Goal: Feedback & Contribution: Submit feedback/report problem

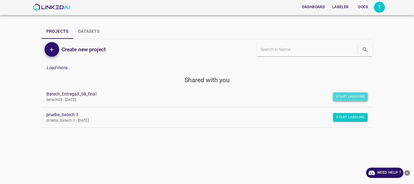
click at [346, 95] on button "Start Labeling" at bounding box center [350, 96] width 35 height 8
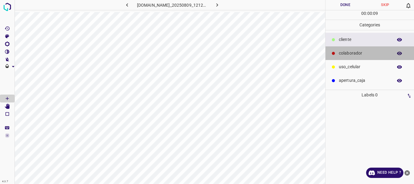
click at [352, 57] on div "colaborador" at bounding box center [369, 53] width 89 height 14
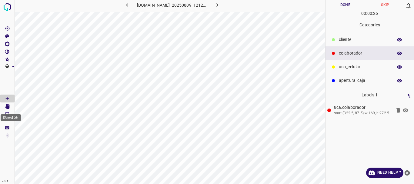
click at [6, 105] on icon "[Space] Edit" at bounding box center [7, 106] width 5 height 5
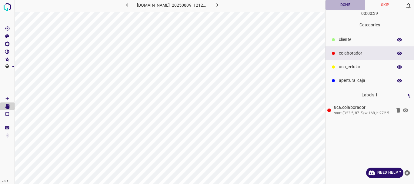
click at [349, 7] on button "Done" at bounding box center [345, 5] width 40 height 10
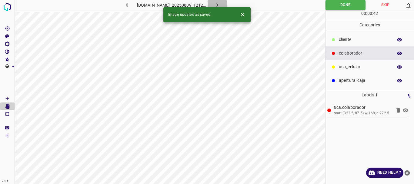
click at [220, 3] on icon "button" at bounding box center [217, 5] width 6 height 6
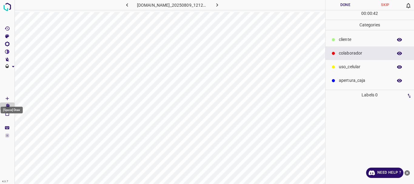
click at [6, 97] on icon "[Space] Draw" at bounding box center [7, 98] width 5 height 5
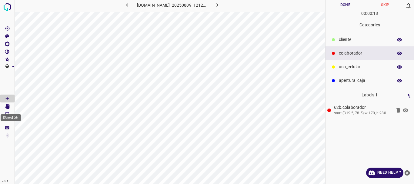
click at [7, 106] on icon "[Space] Edit" at bounding box center [7, 106] width 5 height 5
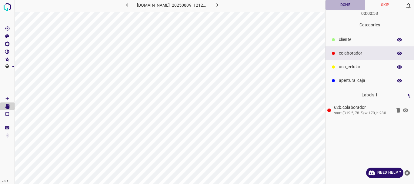
click at [342, 6] on button "Done" at bounding box center [345, 5] width 40 height 10
click at [220, 3] on icon "button" at bounding box center [217, 5] width 6 height 6
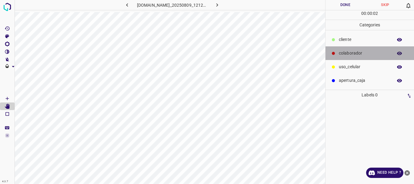
click at [348, 51] on p "colaborador" at bounding box center [364, 53] width 51 height 6
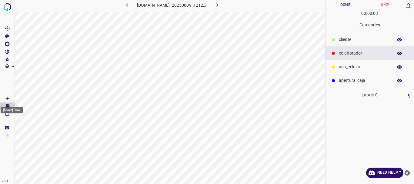
click at [9, 97] on icon "[Space] Draw" at bounding box center [7, 98] width 5 height 5
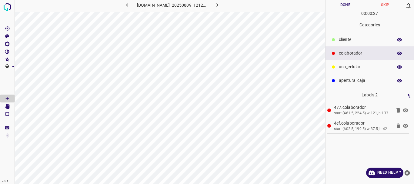
click at [398, 125] on icon at bounding box center [398, 126] width 4 height 5
click at [7, 105] on icon "[Space] Edit" at bounding box center [7, 106] width 5 height 5
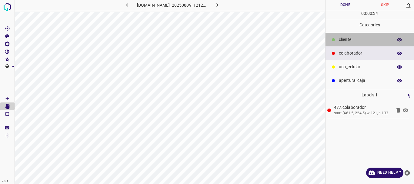
click at [346, 39] on p "​​cliente" at bounding box center [364, 39] width 51 height 6
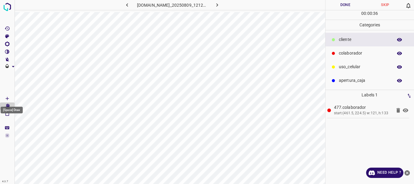
click at [5, 98] on icon "[Space] Draw" at bounding box center [7, 98] width 5 height 5
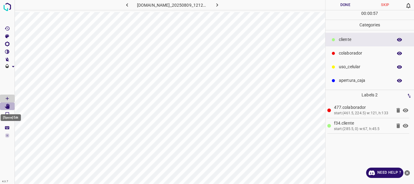
click at [8, 105] on icon "[Space] Edit" at bounding box center [7, 106] width 5 height 5
click at [8, 97] on icon "[Space] Draw" at bounding box center [7, 98] width 5 height 5
click at [9, 104] on div "[Space] Draw" at bounding box center [11, 108] width 23 height 12
click at [12, 104] on Edit"] "[Space] Edit" at bounding box center [7, 106] width 15 height 8
click at [341, 5] on button "Done" at bounding box center [345, 5] width 40 height 10
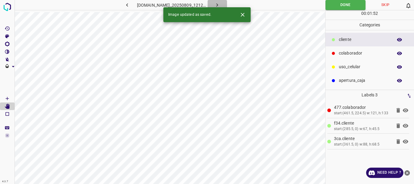
click at [220, 4] on icon "button" at bounding box center [217, 5] width 6 height 6
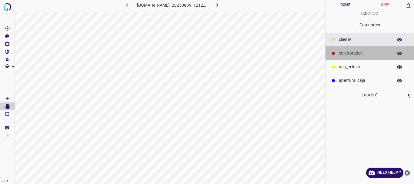
click at [341, 53] on p "colaborador" at bounding box center [364, 53] width 51 height 6
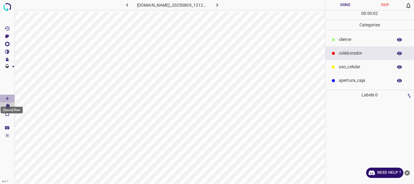
click at [7, 97] on icon "[Space] Draw" at bounding box center [7, 98] width 5 height 5
click at [10, 106] on div "[Space] Draw" at bounding box center [11, 108] width 23 height 12
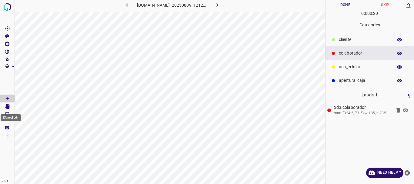
click at [8, 106] on icon "[Space] Edit" at bounding box center [7, 106] width 5 height 5
click at [9, 97] on icon "[Space] Draw" at bounding box center [7, 98] width 5 height 5
click at [344, 37] on p "​​cliente" at bounding box center [364, 39] width 51 height 6
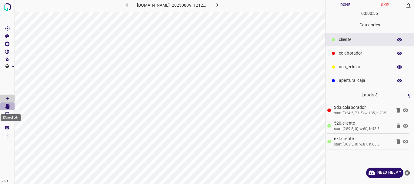
click at [8, 105] on icon "[Space] Edit" at bounding box center [7, 106] width 5 height 5
click at [351, 7] on button "Done" at bounding box center [345, 5] width 40 height 10
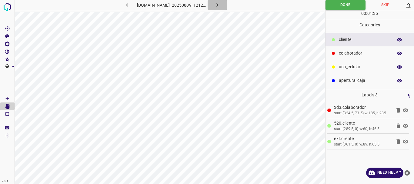
click at [219, 5] on icon "button" at bounding box center [217, 5] width 6 height 6
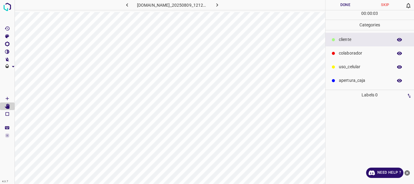
click at [346, 55] on p "colaborador" at bounding box center [364, 53] width 51 height 6
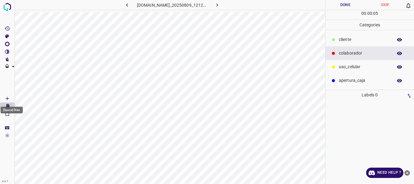
click at [8, 97] on icon "[Space] Draw" at bounding box center [7, 98] width 5 height 5
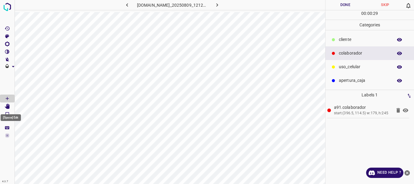
click at [6, 105] on icon "[Space] Edit" at bounding box center [7, 106] width 5 height 5
click at [6, 98] on icon "[Space] Draw" at bounding box center [7, 98] width 3 height 3
click at [339, 41] on p "​​cliente" at bounding box center [364, 39] width 51 height 6
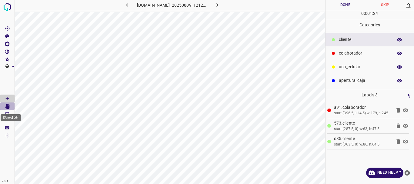
click at [12, 106] on Edit"] "[Space] Edit" at bounding box center [7, 106] width 15 height 8
click at [349, 7] on button "Done" at bounding box center [345, 5] width 40 height 10
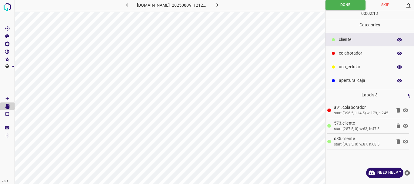
click at [219, 6] on icon "button" at bounding box center [217, 5] width 6 height 6
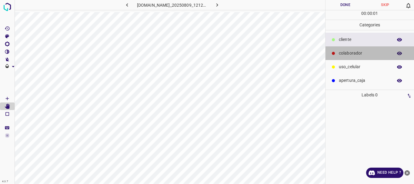
click at [349, 51] on p "colaborador" at bounding box center [364, 53] width 51 height 6
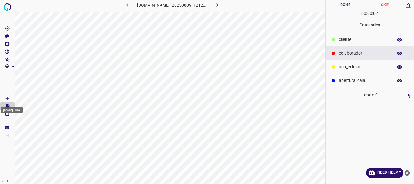
click at [8, 99] on icon "[Space] Draw" at bounding box center [7, 98] width 5 height 5
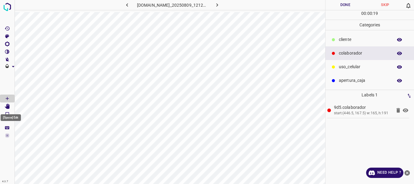
click at [9, 105] on icon "[Space] Edit" at bounding box center [7, 106] width 5 height 5
click at [9, 96] on icon "[Space] Draw" at bounding box center [7, 98] width 5 height 5
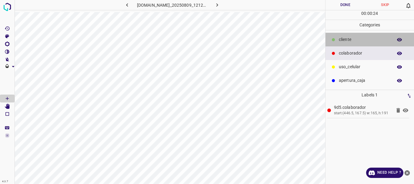
click at [342, 41] on p "​​cliente" at bounding box center [364, 39] width 51 height 6
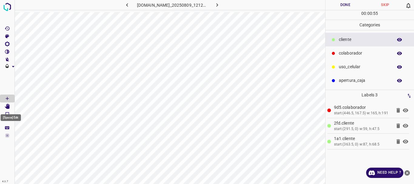
click at [11, 105] on Edit"] "[Space] Edit" at bounding box center [7, 106] width 15 height 8
click at [339, 5] on button "Done" at bounding box center [345, 5] width 40 height 10
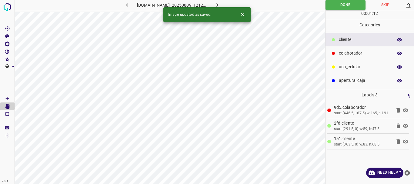
click at [220, 3] on icon "button" at bounding box center [217, 5] width 6 height 6
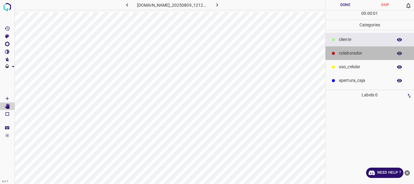
click at [346, 52] on p "colaborador" at bounding box center [364, 53] width 51 height 6
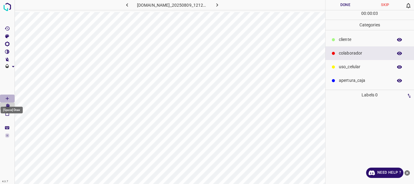
click at [8, 95] on Draw"] "[Space] Draw" at bounding box center [7, 98] width 15 height 8
click at [4, 97] on Draw"] "[Space] Draw" at bounding box center [7, 98] width 15 height 8
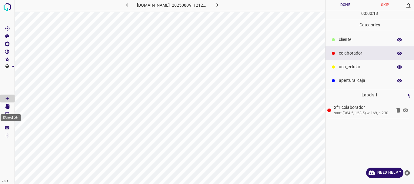
click at [9, 106] on icon "[Space] Edit" at bounding box center [7, 106] width 5 height 5
click at [6, 98] on icon "[Space] Draw" at bounding box center [7, 98] width 5 height 5
drag, startPoint x: 348, startPoint y: 38, endPoint x: 341, endPoint y: 40, distance: 7.0
click at [347, 38] on p "​​cliente" at bounding box center [364, 39] width 51 height 6
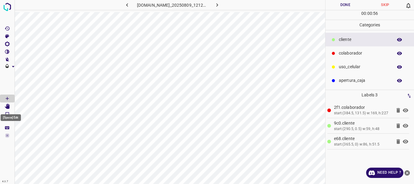
click at [10, 107] on Edit"] "[Space] Edit" at bounding box center [7, 106] width 15 height 8
click at [347, 5] on button "Done" at bounding box center [345, 5] width 40 height 10
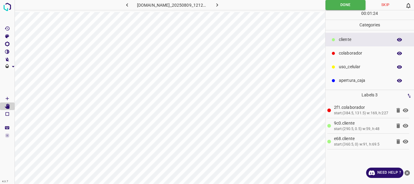
click at [218, 6] on icon "button" at bounding box center [217, 5] width 6 height 6
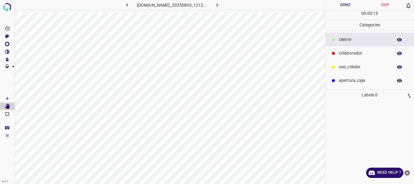
click at [349, 51] on p "colaborador" at bounding box center [364, 53] width 51 height 6
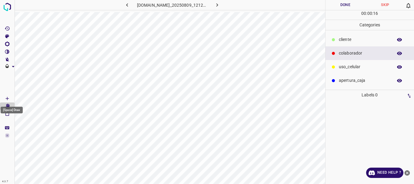
click at [6, 98] on icon "[Space] Draw" at bounding box center [7, 98] width 5 height 5
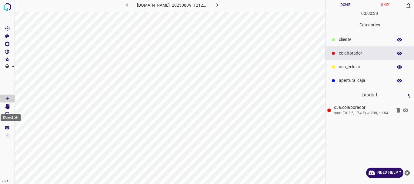
click at [5, 107] on icon "[Space] Edit" at bounding box center [7, 106] width 5 height 5
click at [8, 98] on icon "[Space] Draw" at bounding box center [7, 98] width 5 height 5
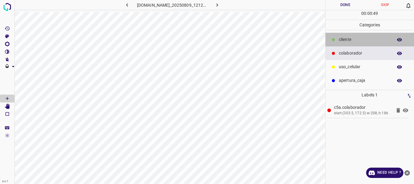
click at [345, 40] on p "​​cliente" at bounding box center [364, 39] width 51 height 6
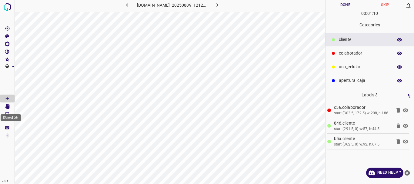
click at [9, 106] on icon "[Space] Edit" at bounding box center [7, 106] width 5 height 5
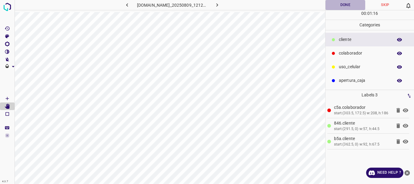
click at [338, 5] on button "Done" at bounding box center [345, 5] width 40 height 10
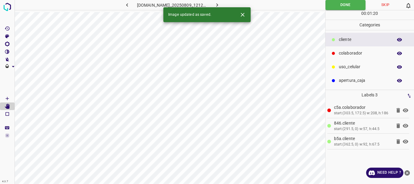
click at [224, 4] on button "button" at bounding box center [216, 5] width 19 height 10
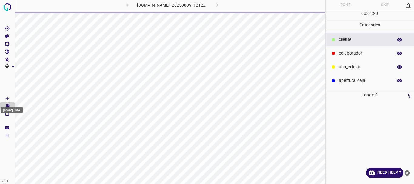
click at [8, 99] on icon "[Space] Draw" at bounding box center [7, 98] width 5 height 5
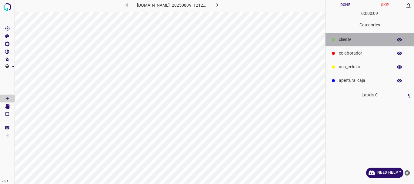
click at [344, 39] on p "​​cliente" at bounding box center [364, 39] width 51 height 6
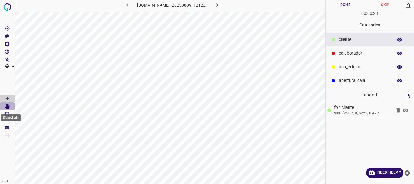
click at [7, 106] on icon "[Space] Edit" at bounding box center [7, 106] width 5 height 5
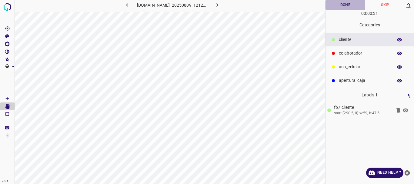
click at [343, 4] on button "Done" at bounding box center [345, 5] width 40 height 10
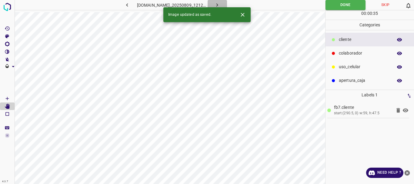
click at [220, 4] on icon "button" at bounding box center [217, 5] width 6 height 6
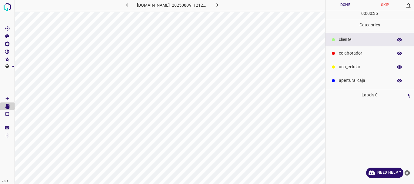
click at [4, 98] on Draw"] "[Space] Draw" at bounding box center [7, 98] width 15 height 8
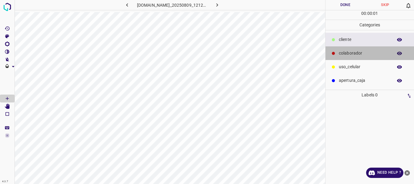
click at [348, 53] on p "colaborador" at bounding box center [364, 53] width 51 height 6
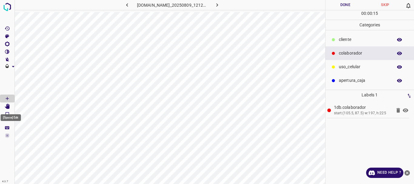
click at [8, 107] on icon "[Space] Edit" at bounding box center [7, 106] width 5 height 5
click at [6, 99] on icon "[Space] Draw" at bounding box center [7, 98] width 5 height 5
click at [355, 39] on p "​​cliente" at bounding box center [364, 39] width 51 height 6
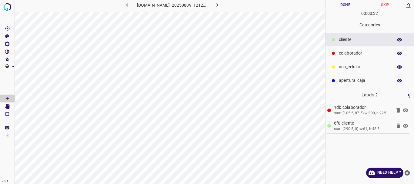
click at [7, 109] on Edit"] "[Space] Edit" at bounding box center [7, 106] width 15 height 8
click at [337, 7] on button "Done" at bounding box center [345, 5] width 40 height 10
click at [220, 3] on icon "button" at bounding box center [217, 5] width 6 height 6
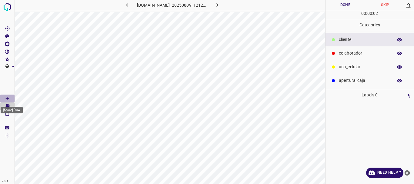
click at [12, 98] on Draw"] "[Space] Draw" at bounding box center [7, 98] width 15 height 8
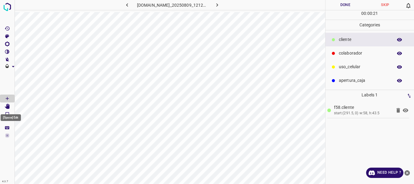
click at [8, 104] on icon "[Space] Edit" at bounding box center [7, 106] width 5 height 5
click at [7, 98] on icon "[Space] Draw" at bounding box center [7, 98] width 3 height 3
click at [347, 53] on p "colaborador" at bounding box center [364, 53] width 51 height 6
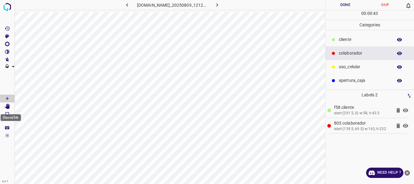
click at [9, 105] on icon "[Space] Edit" at bounding box center [7, 106] width 5 height 5
click at [342, 8] on button "Done" at bounding box center [345, 5] width 40 height 10
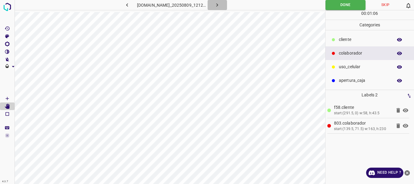
click at [220, 4] on icon "button" at bounding box center [217, 5] width 6 height 6
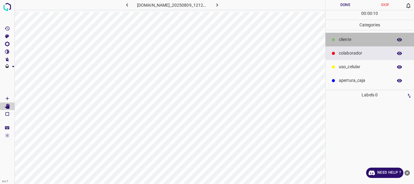
click at [352, 41] on p "​​cliente" at bounding box center [364, 39] width 51 height 6
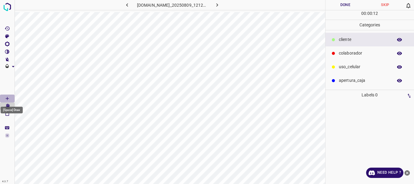
click at [5, 97] on icon "[Space] Draw" at bounding box center [7, 98] width 5 height 5
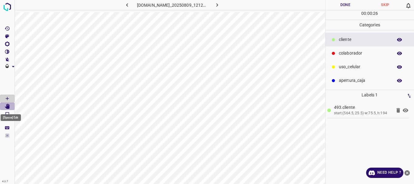
click at [5, 108] on icon "[Space] Edit" at bounding box center [7, 106] width 5 height 5
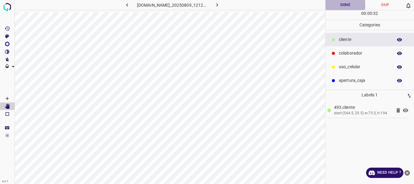
click at [338, 5] on button "Done" at bounding box center [345, 5] width 40 height 10
click at [225, 9] on button "button" at bounding box center [216, 5] width 19 height 10
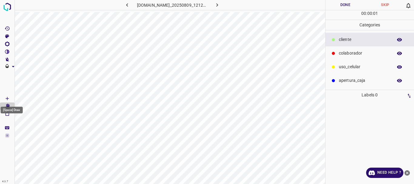
click at [8, 97] on icon "[Space] Draw" at bounding box center [7, 98] width 5 height 5
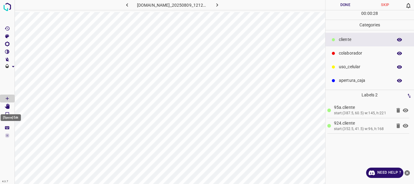
click at [9, 104] on icon "[Space] Edit" at bounding box center [7, 106] width 5 height 5
click at [405, 111] on icon at bounding box center [405, 110] width 7 height 7
click at [407, 110] on icon at bounding box center [404, 110] width 5 height 5
click at [404, 125] on icon at bounding box center [404, 126] width 5 height 4
click at [404, 125] on icon at bounding box center [404, 126] width 5 height 5
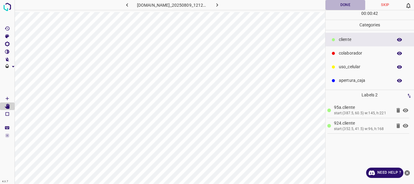
click at [345, 6] on button "Done" at bounding box center [345, 5] width 40 height 10
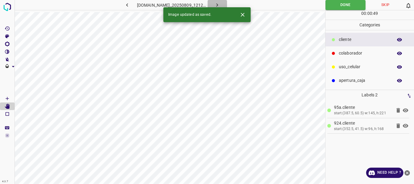
click at [219, 5] on icon "button" at bounding box center [217, 5] width 6 height 6
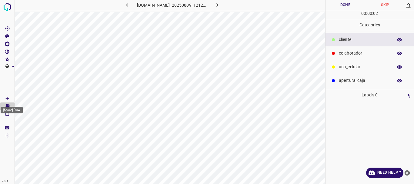
click at [1, 98] on Draw"] "[Space] Draw" at bounding box center [7, 98] width 15 height 8
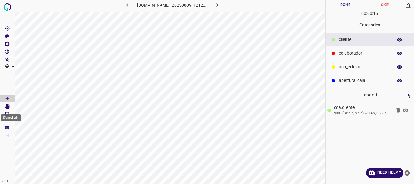
click at [7, 106] on icon "[Space] Edit" at bounding box center [7, 106] width 5 height 5
click at [8, 99] on icon "[Space] Draw" at bounding box center [7, 98] width 5 height 5
click at [8, 106] on icon "[Space] Edit" at bounding box center [7, 106] width 5 height 5
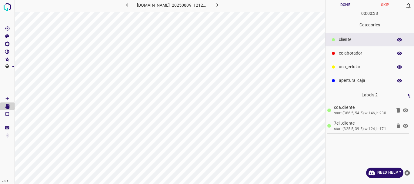
click at [404, 126] on icon at bounding box center [404, 126] width 5 height 4
click at [404, 126] on icon at bounding box center [404, 126] width 5 height 5
click at [404, 110] on icon at bounding box center [405, 110] width 7 height 7
click at [339, 5] on button "Done" at bounding box center [345, 5] width 40 height 10
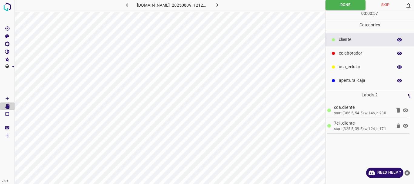
click at [219, 6] on icon "button" at bounding box center [217, 5] width 6 height 6
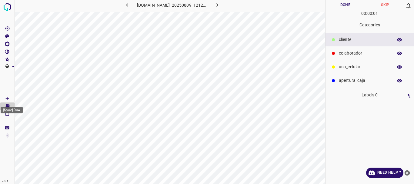
click at [12, 98] on Draw"] "[Space] Draw" at bounding box center [7, 98] width 15 height 8
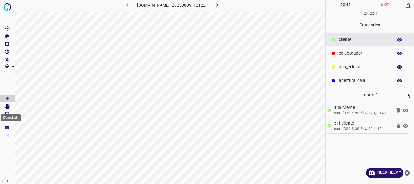
click at [9, 107] on icon "[Space] Edit" at bounding box center [7, 106] width 5 height 5
click at [405, 125] on icon at bounding box center [405, 125] width 7 height 7
click at [405, 124] on icon at bounding box center [404, 126] width 5 height 5
click at [403, 109] on icon at bounding box center [404, 110] width 5 height 4
click at [403, 110] on icon at bounding box center [404, 110] width 5 height 5
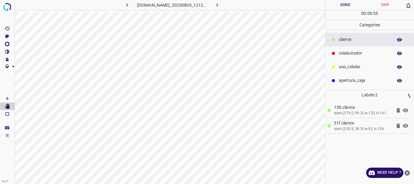
click at [333, 6] on button "Done" at bounding box center [345, 5] width 40 height 10
click at [220, 6] on icon "button" at bounding box center [217, 5] width 6 height 6
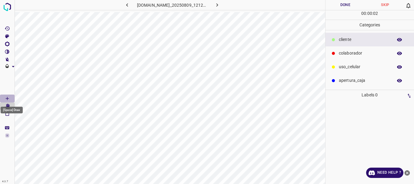
click at [7, 97] on icon "[Space] Draw" at bounding box center [7, 98] width 5 height 5
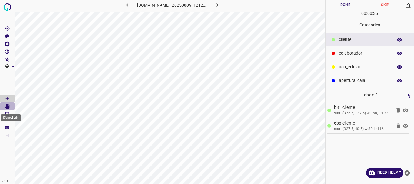
click at [7, 105] on icon "[Space] Edit" at bounding box center [7, 106] width 5 height 5
click at [335, 5] on button "Done" at bounding box center [345, 5] width 40 height 10
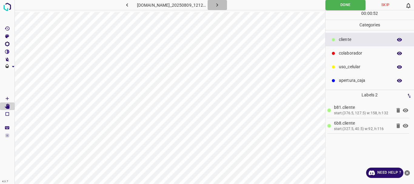
click at [220, 6] on icon "button" at bounding box center [217, 5] width 6 height 6
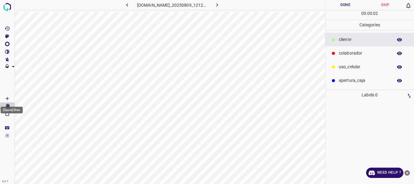
click at [8, 96] on icon "[Space] Draw" at bounding box center [7, 98] width 5 height 5
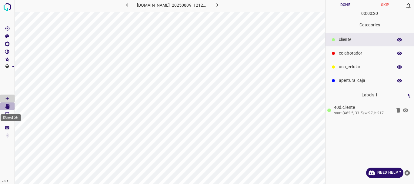
click at [9, 105] on icon "[Space] Edit" at bounding box center [7, 106] width 5 height 5
drag, startPoint x: 2, startPoint y: 98, endPoint x: 5, endPoint y: 97, distance: 3.7
click at [2, 98] on Draw"] "[Space] Draw" at bounding box center [7, 98] width 15 height 8
click at [8, 104] on icon "[Space] Edit" at bounding box center [7, 106] width 5 height 5
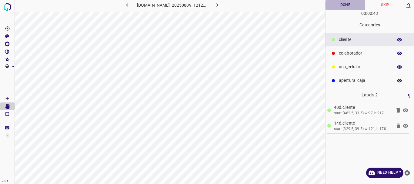
click at [333, 7] on button "Done" at bounding box center [345, 5] width 40 height 10
click at [220, 6] on icon "button" at bounding box center [217, 5] width 6 height 6
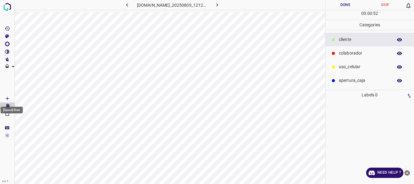
click at [14, 99] on Draw"] "[Space] Draw" at bounding box center [7, 98] width 15 height 8
click at [8, 98] on icon "[Space] Draw" at bounding box center [7, 98] width 5 height 5
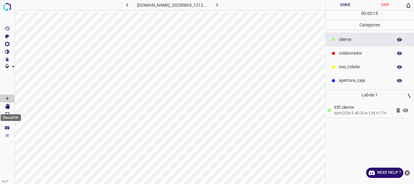
drag, startPoint x: 8, startPoint y: 106, endPoint x: 12, endPoint y: 104, distance: 4.4
click at [8, 106] on icon "[Space] Edit" at bounding box center [7, 106] width 5 height 5
click at [343, 5] on button "Done" at bounding box center [345, 5] width 40 height 10
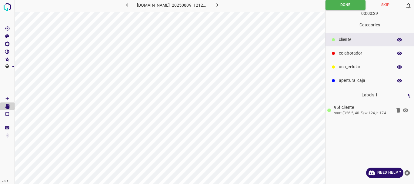
click at [220, 7] on icon "button" at bounding box center [217, 5] width 6 height 6
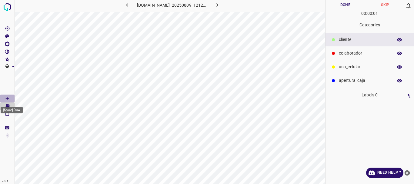
click at [2, 97] on Draw"] "[Space] Draw" at bounding box center [7, 98] width 15 height 8
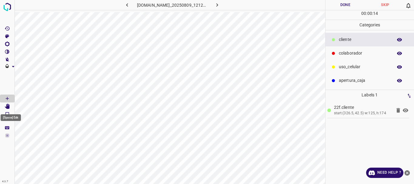
click at [2, 106] on Edit"] "[Space] Edit" at bounding box center [7, 106] width 15 height 8
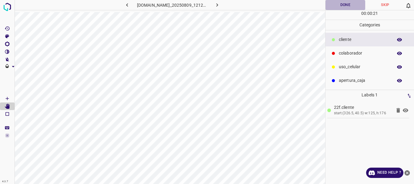
click at [342, 6] on button "Done" at bounding box center [345, 5] width 40 height 10
click at [219, 5] on icon "button" at bounding box center [217, 5] width 6 height 6
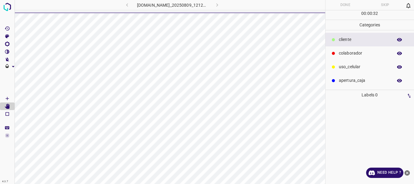
click at [6, 99] on icon "[Space] Draw" at bounding box center [7, 98] width 5 height 5
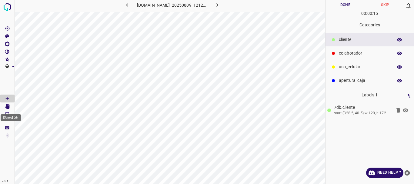
click at [9, 104] on icon "[Space] Edit" at bounding box center [7, 106] width 5 height 5
click at [3, 99] on Draw"] "[Space] Draw" at bounding box center [7, 98] width 15 height 8
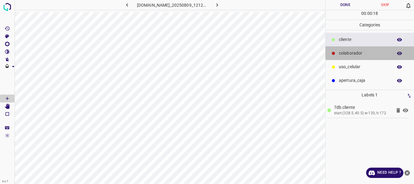
click at [346, 51] on p "colaborador" at bounding box center [364, 53] width 51 height 6
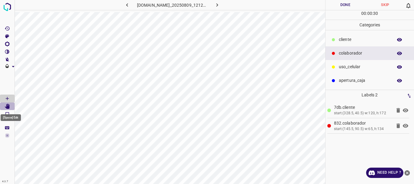
click at [7, 106] on icon "[Space] Edit" at bounding box center [7, 106] width 5 height 5
click at [346, 5] on button "Done" at bounding box center [345, 5] width 40 height 10
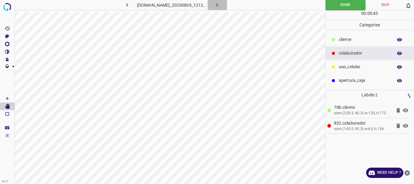
click at [224, 3] on button "button" at bounding box center [216, 5] width 19 height 10
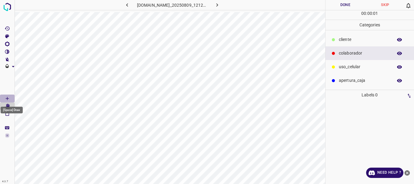
click at [8, 99] on icon "[Space] Draw" at bounding box center [7, 98] width 5 height 5
click at [356, 37] on p "​​cliente" at bounding box center [364, 39] width 51 height 6
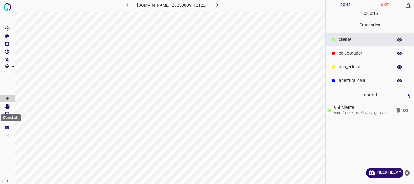
click at [9, 106] on icon "[Space] Edit" at bounding box center [7, 106] width 5 height 5
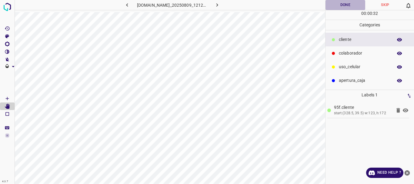
click at [343, 3] on button "Done" at bounding box center [345, 5] width 40 height 10
click at [220, 5] on icon "button" at bounding box center [217, 5] width 6 height 6
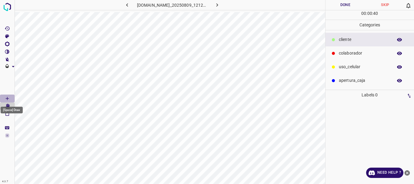
click at [9, 97] on icon "[Space] Draw" at bounding box center [7, 98] width 5 height 5
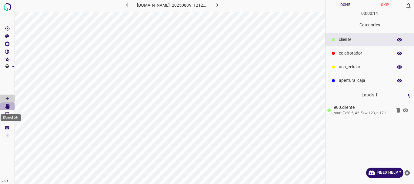
click at [5, 108] on icon "[Space] Edit" at bounding box center [7, 106] width 5 height 5
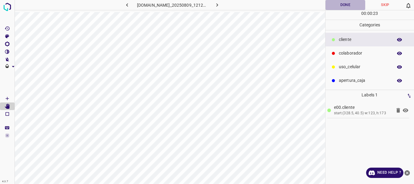
click at [336, 6] on button "Done" at bounding box center [345, 5] width 40 height 10
click at [220, 5] on icon "button" at bounding box center [217, 5] width 6 height 6
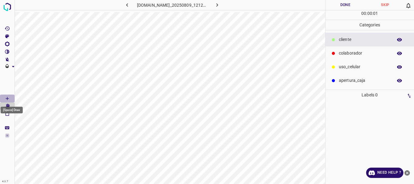
click at [9, 98] on icon "[Space] Draw" at bounding box center [7, 98] width 5 height 5
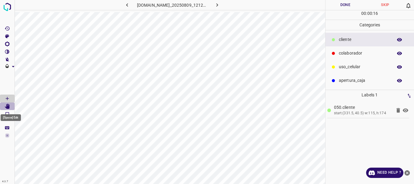
click at [9, 106] on icon "[Space] Edit" at bounding box center [7, 106] width 5 height 5
click at [345, 5] on button "Done" at bounding box center [345, 5] width 40 height 10
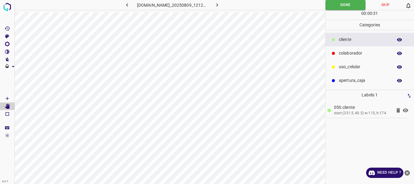
click at [220, 2] on icon "button" at bounding box center [217, 5] width 6 height 6
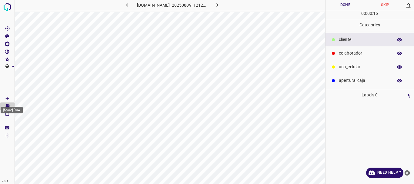
click at [4, 97] on Draw"] "[Space] Draw" at bounding box center [7, 98] width 15 height 8
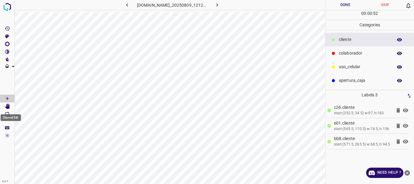
click at [5, 105] on icon "[Space] Edit" at bounding box center [7, 106] width 5 height 5
click at [343, 6] on button "Done" at bounding box center [345, 5] width 40 height 10
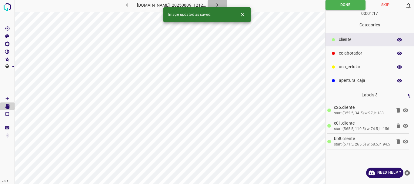
click at [220, 5] on icon "button" at bounding box center [217, 5] width 6 height 6
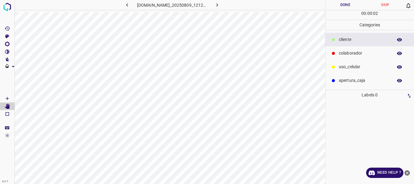
click at [7, 99] on icon "[Space] Draw" at bounding box center [7, 98] width 3 height 3
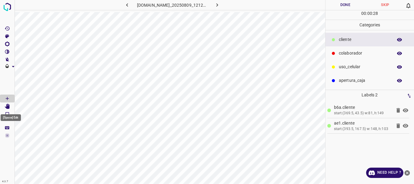
click at [7, 105] on icon "[Space] Edit" at bounding box center [7, 106] width 5 height 5
click at [6, 98] on icon "[Space] Draw" at bounding box center [7, 98] width 5 height 5
click at [9, 105] on icon "[Space] Edit" at bounding box center [7, 106] width 5 height 5
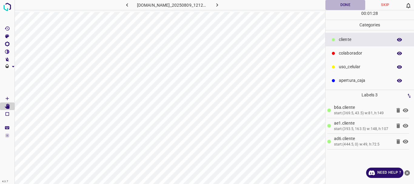
click at [338, 7] on button "Done" at bounding box center [345, 5] width 40 height 10
click at [220, 3] on icon "button" at bounding box center [217, 5] width 6 height 6
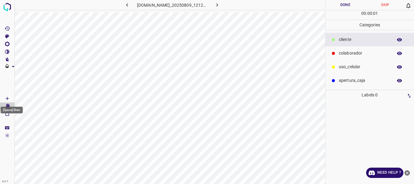
click at [6, 98] on icon "[Space] Draw" at bounding box center [7, 98] width 5 height 5
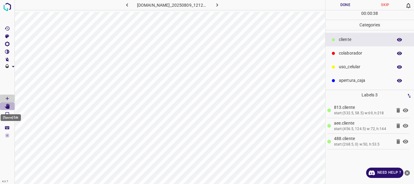
click at [7, 107] on icon "[Space] Edit" at bounding box center [7, 106] width 5 height 5
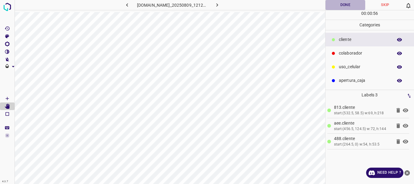
click at [346, 5] on button "Done" at bounding box center [345, 5] width 40 height 10
click at [220, 5] on icon "button" at bounding box center [217, 5] width 6 height 6
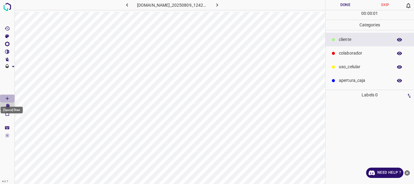
click at [11, 96] on Draw"] "[Space] Draw" at bounding box center [7, 98] width 15 height 8
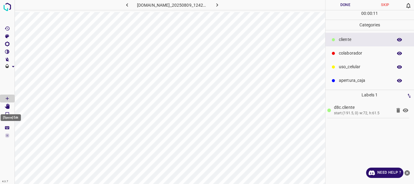
click at [6, 106] on icon "[Space] Edit" at bounding box center [7, 106] width 5 height 5
click at [7, 99] on icon "[Space] Draw" at bounding box center [7, 98] width 3 height 3
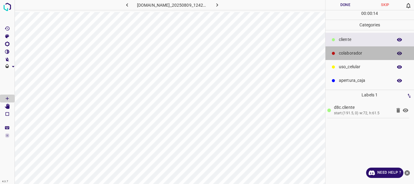
click at [350, 56] on p "colaborador" at bounding box center [364, 53] width 51 height 6
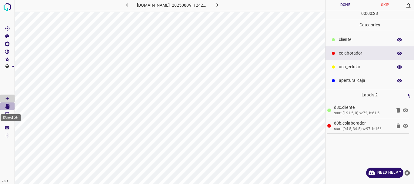
click at [11, 104] on Edit"] "[Space] Edit" at bounding box center [7, 106] width 15 height 8
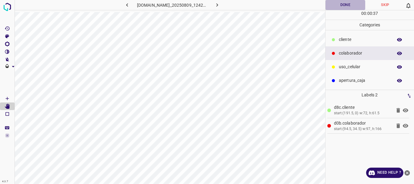
click at [343, 6] on button "Done" at bounding box center [345, 5] width 40 height 10
click at [220, 6] on icon "button" at bounding box center [217, 5] width 6 height 6
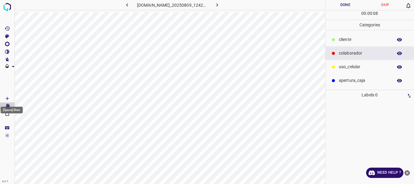
click at [8, 98] on icon "[Space] Draw" at bounding box center [7, 98] width 5 height 5
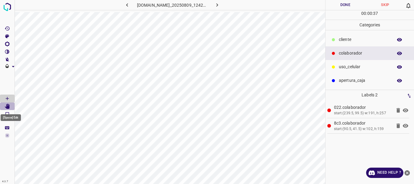
click at [8, 105] on icon "[Space] Edit" at bounding box center [7, 106] width 5 height 5
drag, startPoint x: 5, startPoint y: 97, endPoint x: 14, endPoint y: 97, distance: 8.8
click at [6, 97] on icon "[Space] Draw" at bounding box center [7, 98] width 5 height 5
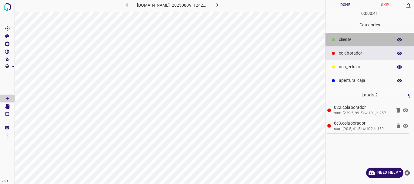
drag, startPoint x: 347, startPoint y: 43, endPoint x: 342, endPoint y: 44, distance: 4.4
click at [346, 42] on p "​​cliente" at bounding box center [364, 39] width 51 height 6
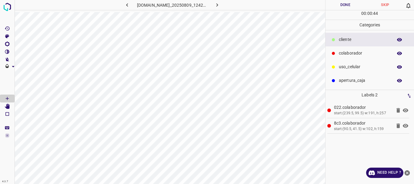
click at [405, 109] on icon at bounding box center [405, 110] width 7 height 7
click at [405, 126] on icon at bounding box center [404, 126] width 5 height 4
click at [404, 127] on icon at bounding box center [404, 126] width 5 height 5
click at [11, 106] on Edit"] "[Space] Edit" at bounding box center [7, 106] width 15 height 8
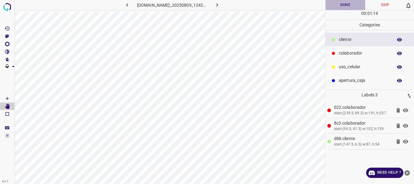
click at [346, 4] on button "Done" at bounding box center [345, 5] width 40 height 10
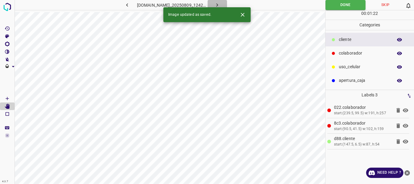
click at [218, 5] on icon "button" at bounding box center [217, 5] width 6 height 6
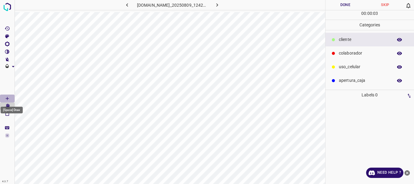
click at [5, 98] on icon "[Space] Draw" at bounding box center [7, 98] width 5 height 5
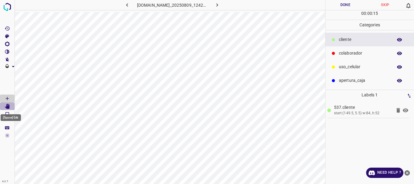
click at [10, 107] on Edit"] "[Space] Edit" at bounding box center [7, 106] width 15 height 8
drag, startPoint x: 5, startPoint y: 98, endPoint x: 10, endPoint y: 97, distance: 5.4
click at [5, 98] on icon "[Space] Draw" at bounding box center [7, 98] width 5 height 5
click at [344, 56] on p "colaborador" at bounding box center [364, 53] width 51 height 6
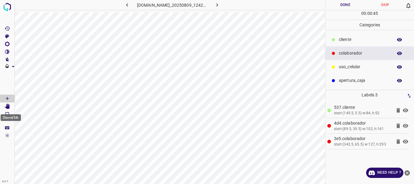
click at [5, 105] on icon "[Space] Edit" at bounding box center [7, 106] width 5 height 5
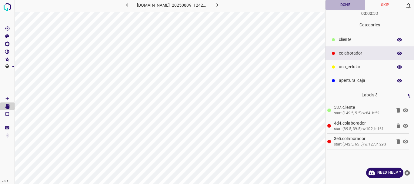
drag, startPoint x: 341, startPoint y: 2, endPoint x: 332, endPoint y: 10, distance: 11.8
click at [341, 3] on button "Done" at bounding box center [345, 5] width 40 height 10
click at [218, 2] on icon "button" at bounding box center [217, 5] width 6 height 6
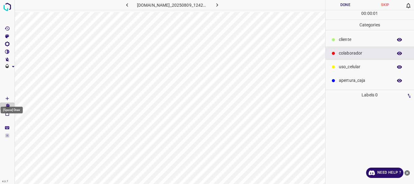
click at [3, 98] on Draw"] "[Space] Draw" at bounding box center [7, 98] width 15 height 8
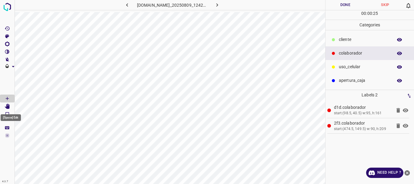
click at [8, 106] on icon "[Space] Edit" at bounding box center [7, 106] width 5 height 5
click at [10, 101] on icon "[Space] Draw" at bounding box center [7, 98] width 5 height 5
click at [351, 32] on ul "​​cliente colaborador uso_celular apertura_caja" at bounding box center [369, 59] width 89 height 59
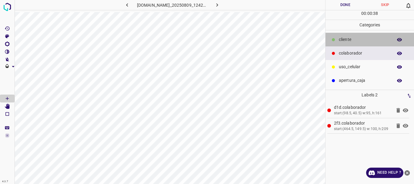
click at [349, 42] on p "​​cliente" at bounding box center [364, 39] width 51 height 6
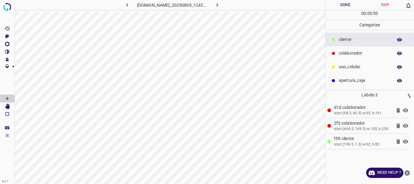
click at [406, 125] on icon at bounding box center [405, 125] width 7 height 7
click at [405, 109] on icon at bounding box center [404, 110] width 5 height 4
click at [11, 105] on div "[Space] Draw" at bounding box center [11, 108] width 23 height 12
click at [7, 106] on icon "[Space] Edit" at bounding box center [7, 106] width 5 height 5
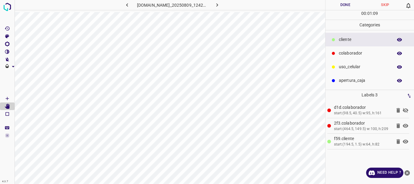
click at [405, 111] on icon at bounding box center [404, 110] width 5 height 5
click at [346, 4] on button "Done" at bounding box center [345, 5] width 40 height 10
click at [218, 5] on icon "button" at bounding box center [217, 5] width 6 height 6
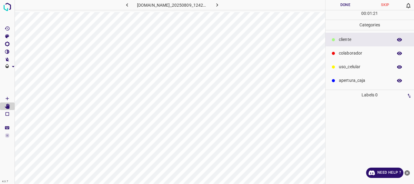
click at [6, 98] on icon "[Space] Draw" at bounding box center [7, 98] width 5 height 5
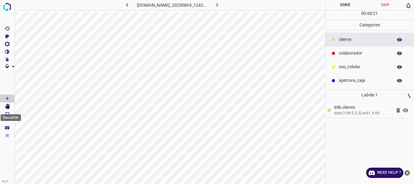
click at [10, 108] on Edit"] "[Space] Edit" at bounding box center [7, 106] width 15 height 8
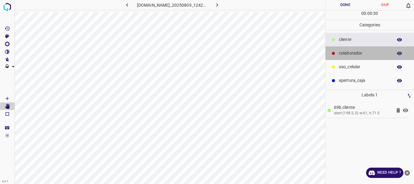
click at [362, 52] on p "colaborador" at bounding box center [364, 53] width 51 height 6
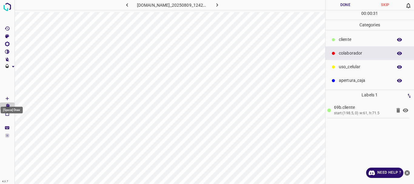
click at [5, 97] on icon "[Space] Draw" at bounding box center [7, 98] width 5 height 5
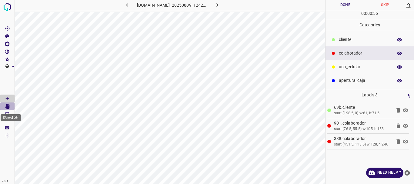
click at [8, 106] on icon "[Space] Edit" at bounding box center [7, 106] width 5 height 5
click at [405, 126] on icon at bounding box center [404, 126] width 5 height 4
click at [405, 126] on icon at bounding box center [404, 126] width 5 height 5
click at [220, 7] on icon "button" at bounding box center [217, 5] width 6 height 6
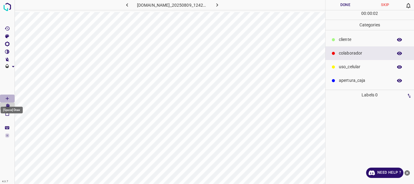
click at [5, 100] on icon "[Space] Draw" at bounding box center [7, 98] width 5 height 5
click at [6, 98] on icon "[Space] Draw" at bounding box center [7, 98] width 3 height 3
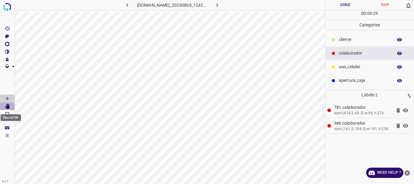
click at [2, 107] on Edit"] "[Space] Edit" at bounding box center [7, 106] width 15 height 8
click at [344, 5] on button "Done" at bounding box center [345, 5] width 40 height 10
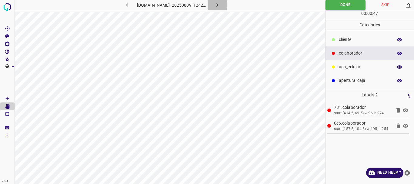
click at [220, 4] on icon "button" at bounding box center [217, 5] width 6 height 6
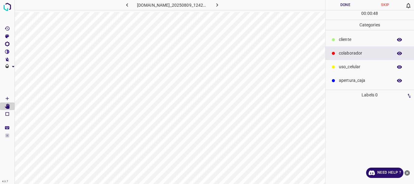
click at [7, 99] on icon "[Space] Draw" at bounding box center [7, 98] width 3 height 3
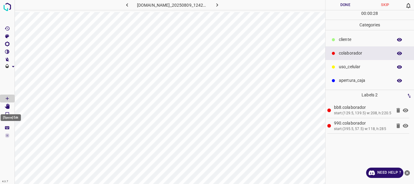
click at [8, 108] on icon "[Space] Edit" at bounding box center [7, 106] width 5 height 5
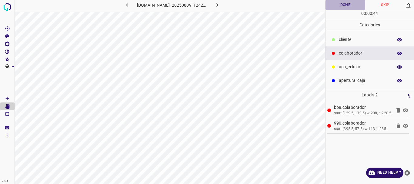
click at [342, 4] on button "Done" at bounding box center [345, 5] width 40 height 10
click at [220, 5] on icon "button" at bounding box center [217, 5] width 6 height 6
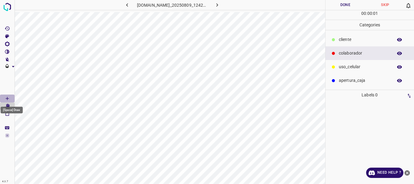
click at [6, 99] on icon "[Space] Draw" at bounding box center [7, 98] width 5 height 5
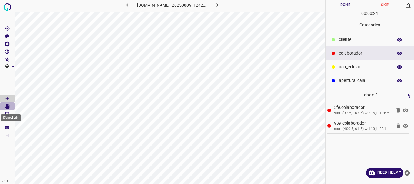
click at [8, 109] on Edit"] "[Space] Edit" at bounding box center [7, 106] width 15 height 8
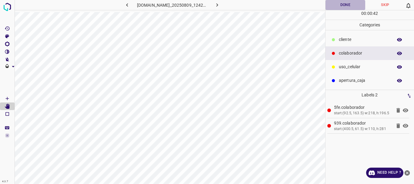
click at [346, 7] on button "Done" at bounding box center [345, 5] width 40 height 10
click at [220, 7] on icon "button" at bounding box center [217, 5] width 6 height 6
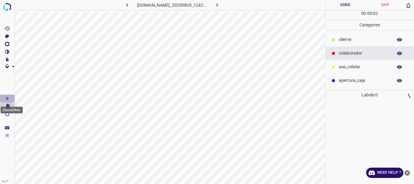
click at [11, 98] on Draw"] "[Space] Draw" at bounding box center [7, 98] width 15 height 8
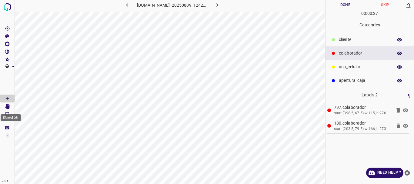
click at [8, 106] on icon "[Space] Edit" at bounding box center [7, 106] width 5 height 5
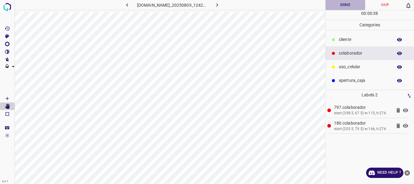
click at [339, 6] on button "Done" at bounding box center [345, 5] width 40 height 10
click at [224, 5] on button "button" at bounding box center [216, 5] width 19 height 10
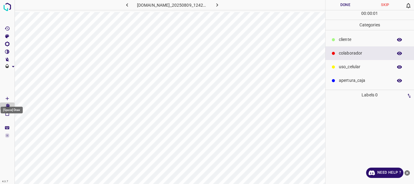
click at [7, 98] on icon "[Space] Draw" at bounding box center [7, 98] width 5 height 5
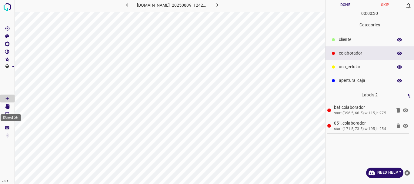
click at [8, 107] on icon "[Space] Edit" at bounding box center [7, 106] width 5 height 5
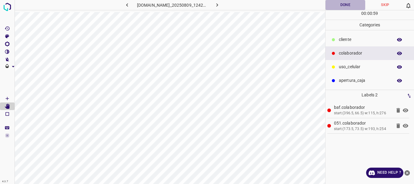
click at [348, 4] on button "Done" at bounding box center [345, 5] width 40 height 10
click at [220, 5] on icon "button" at bounding box center [217, 5] width 6 height 6
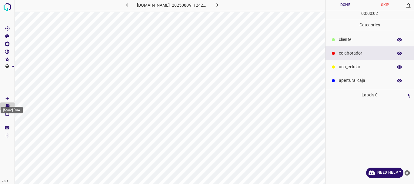
click at [6, 100] on icon "[Space] Draw" at bounding box center [7, 98] width 5 height 5
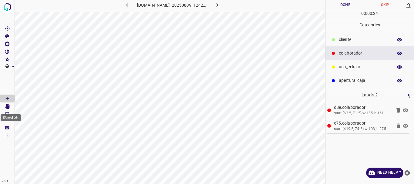
click at [8, 107] on icon "[Space] Edit" at bounding box center [7, 106] width 5 height 5
click at [339, 7] on button "Done" at bounding box center [345, 5] width 40 height 10
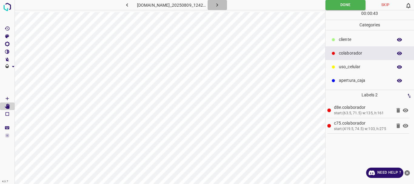
click at [220, 5] on icon "button" at bounding box center [217, 5] width 6 height 6
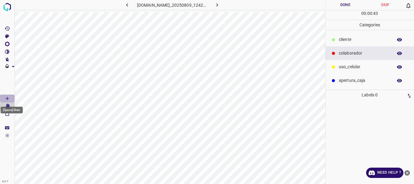
click at [6, 97] on icon "[Space] Draw" at bounding box center [7, 98] width 5 height 5
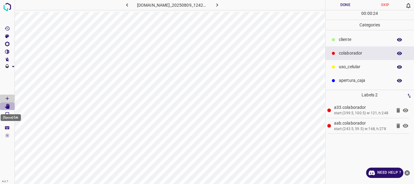
click at [8, 107] on icon "[Space] Edit" at bounding box center [7, 106] width 5 height 5
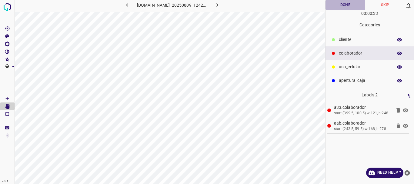
click at [338, 7] on button "Done" at bounding box center [345, 5] width 40 height 10
click at [219, 4] on icon "button" at bounding box center [217, 5] width 6 height 6
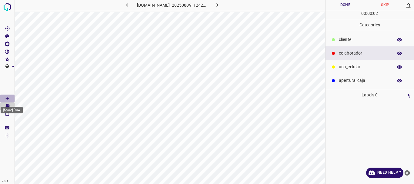
click at [8, 98] on icon "[Space] Draw" at bounding box center [7, 98] width 3 height 3
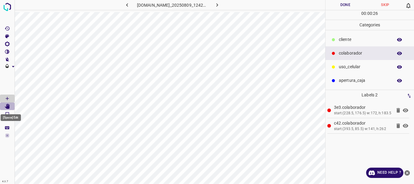
click at [10, 107] on Edit"] "[Space] Edit" at bounding box center [7, 106] width 15 height 8
click at [339, 3] on button "Done" at bounding box center [345, 5] width 40 height 10
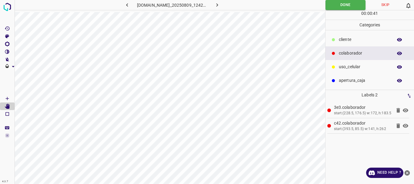
click at [220, 6] on icon "button" at bounding box center [217, 5] width 6 height 6
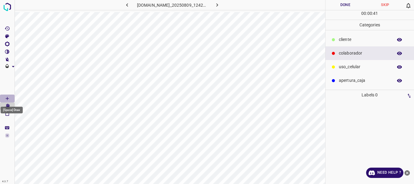
click at [9, 98] on icon "[Space] Draw" at bounding box center [7, 98] width 5 height 5
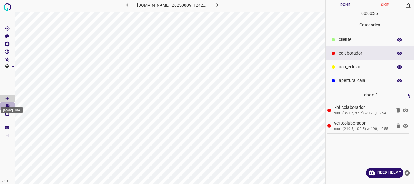
click at [7, 106] on body "4.3.7 892-tob-samara.ddns.me_20250809_124209_000001860.jpg Done Skip 0 00 : 00 …" at bounding box center [207, 92] width 414 height 184
click at [12, 106] on Edit"] "[Space] Edit" at bounding box center [7, 106] width 15 height 8
click at [341, 6] on button "Done" at bounding box center [345, 5] width 40 height 10
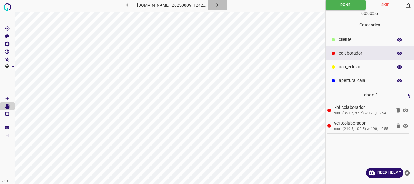
click at [220, 5] on icon "button" at bounding box center [217, 5] width 6 height 6
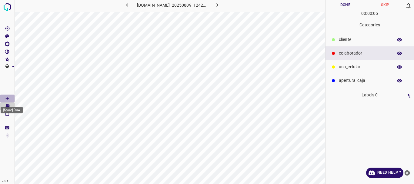
click at [7, 96] on icon "[Space] Draw" at bounding box center [7, 98] width 5 height 5
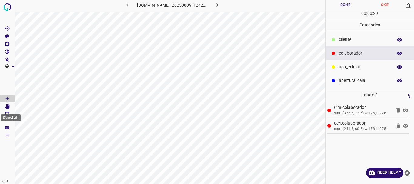
click at [10, 107] on Edit"] "[Space] Edit" at bounding box center [7, 106] width 15 height 8
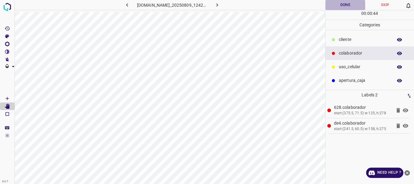
click at [337, 6] on button "Done" at bounding box center [345, 5] width 40 height 10
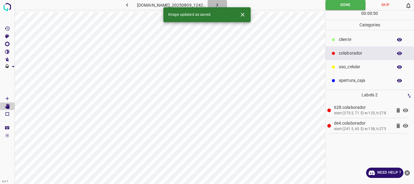
click at [220, 3] on icon "button" at bounding box center [217, 5] width 6 height 6
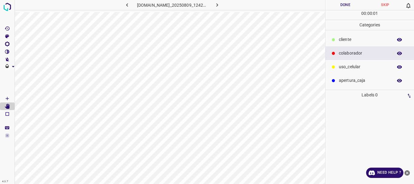
click at [8, 97] on icon "[Space] Draw" at bounding box center [7, 98] width 5 height 5
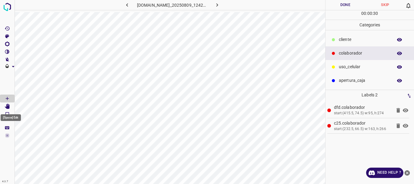
click at [5, 107] on icon "[Space] Edit" at bounding box center [7, 106] width 5 height 5
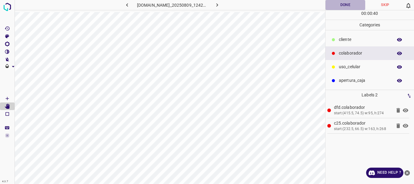
click at [342, 5] on button "Done" at bounding box center [345, 5] width 40 height 10
click at [219, 8] on icon "button" at bounding box center [217, 5] width 6 height 6
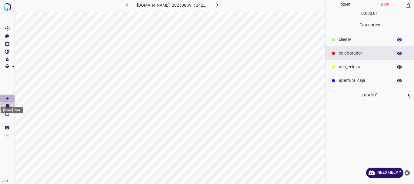
click at [8, 96] on icon "[Space] Draw" at bounding box center [7, 98] width 5 height 5
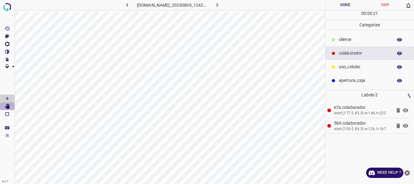
click at [5, 107] on icon "[Space] Edit" at bounding box center [7, 106] width 5 height 5
click at [346, 5] on button "Done" at bounding box center [345, 5] width 40 height 10
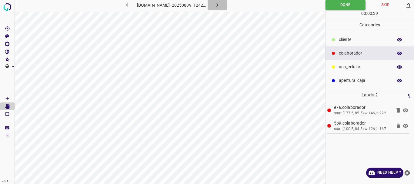
click at [220, 6] on icon "button" at bounding box center [217, 5] width 6 height 6
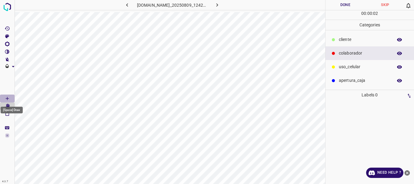
click at [5, 98] on icon "[Space] Draw" at bounding box center [7, 98] width 5 height 5
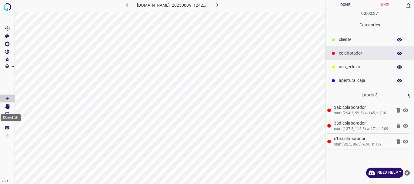
click at [11, 107] on Edit"] "[Space] Edit" at bounding box center [7, 106] width 15 height 8
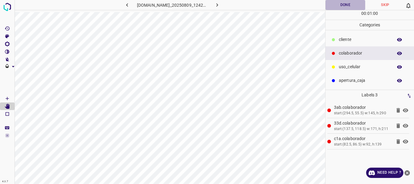
click at [338, 3] on button "Done" at bounding box center [345, 5] width 40 height 10
click at [220, 2] on icon "button" at bounding box center [217, 5] width 6 height 6
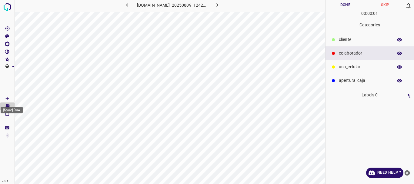
click at [10, 96] on Draw"] "[Space] Draw" at bounding box center [7, 98] width 15 height 8
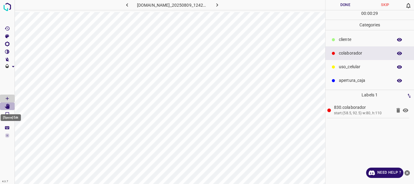
click at [9, 107] on icon "[Space] Edit" at bounding box center [7, 106] width 5 height 5
click at [10, 95] on Draw"] "[Space] Draw" at bounding box center [7, 98] width 15 height 8
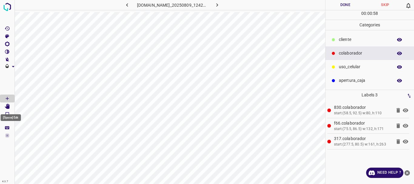
click at [10, 107] on Edit"] "[Space] Edit" at bounding box center [7, 106] width 15 height 8
click at [338, 8] on button "Done" at bounding box center [345, 5] width 40 height 10
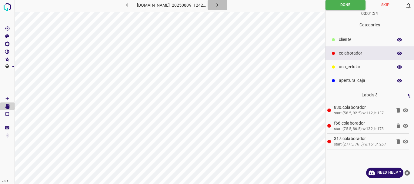
click at [220, 3] on icon "button" at bounding box center [217, 5] width 6 height 6
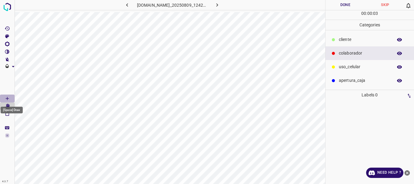
click at [9, 98] on icon "[Space] Draw" at bounding box center [7, 98] width 5 height 5
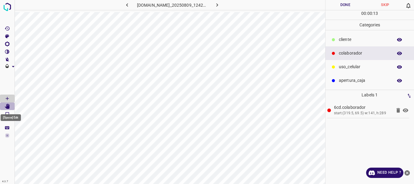
click at [10, 104] on Edit"] "[Space] Edit" at bounding box center [7, 106] width 15 height 8
click at [342, 6] on button "Done" at bounding box center [345, 5] width 40 height 10
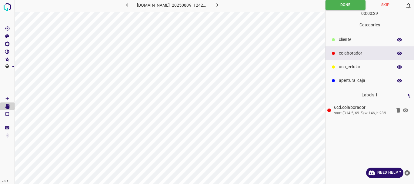
click at [225, 6] on button "button" at bounding box center [216, 5] width 19 height 10
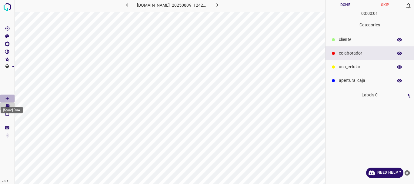
click at [7, 99] on icon "[Space] Draw" at bounding box center [7, 98] width 3 height 3
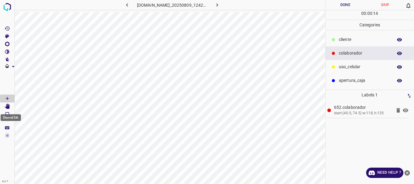
click at [6, 106] on icon "[Space] Edit" at bounding box center [7, 106] width 5 height 5
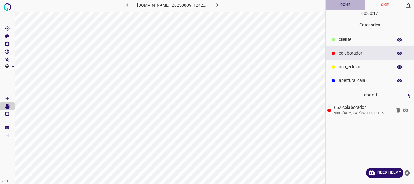
click at [338, 5] on button "Done" at bounding box center [345, 5] width 40 height 10
click at [220, 7] on icon "button" at bounding box center [217, 5] width 6 height 6
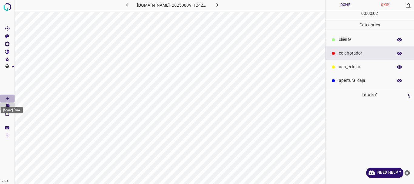
click at [4, 97] on Draw"] "[Space] Draw" at bounding box center [7, 98] width 15 height 8
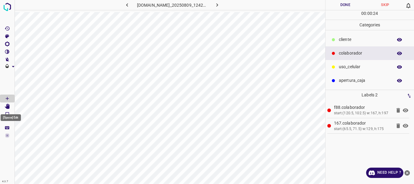
click at [8, 107] on icon "[Space] Edit" at bounding box center [7, 106] width 5 height 5
click at [7, 97] on icon "[Space] Draw" at bounding box center [7, 98] width 5 height 5
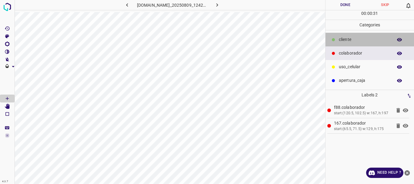
click at [339, 42] on p "​​cliente" at bounding box center [364, 39] width 51 height 6
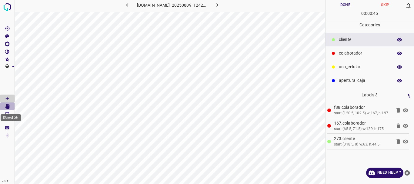
click at [10, 104] on icon "[Space] Edit" at bounding box center [7, 106] width 5 height 5
click at [339, 4] on button "Done" at bounding box center [345, 5] width 40 height 10
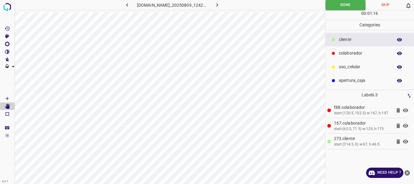
click at [218, 4] on icon "button" at bounding box center [217, 4] width 2 height 3
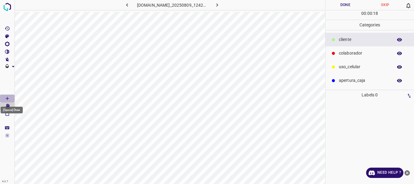
click at [7, 98] on icon "[Space] Draw" at bounding box center [7, 98] width 5 height 5
click at [371, 51] on p "colaborador" at bounding box center [364, 53] width 51 height 6
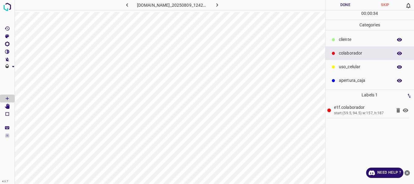
click at [10, 107] on icon "[Space] Edit" at bounding box center [7, 106] width 5 height 5
click at [346, 6] on button "Done" at bounding box center [345, 5] width 40 height 10
click at [220, 7] on icon "button" at bounding box center [217, 5] width 6 height 6
click at [7, 97] on icon "[Space] Draw" at bounding box center [7, 98] width 5 height 5
click at [334, 43] on div at bounding box center [333, 40] width 6 height 6
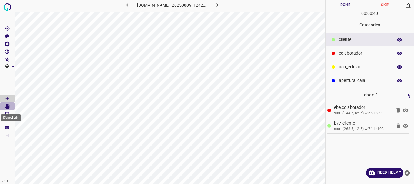
click at [9, 106] on icon "[Space] Edit" at bounding box center [7, 106] width 5 height 5
click at [344, 5] on button "Done" at bounding box center [345, 5] width 40 height 10
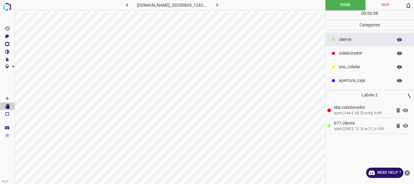
click at [220, 2] on button "button" at bounding box center [216, 5] width 19 height 10
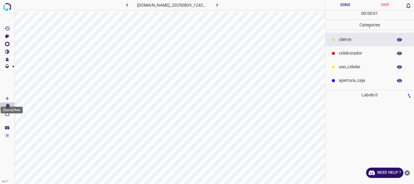
click at [4, 98] on Draw"] "[Space] Draw" at bounding box center [7, 98] width 15 height 8
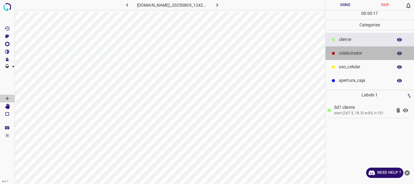
click at [348, 52] on p "colaborador" at bounding box center [364, 53] width 51 height 6
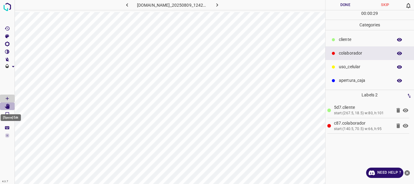
click at [8, 105] on icon "[Space] Edit" at bounding box center [7, 106] width 5 height 5
click at [345, 6] on button "Done" at bounding box center [345, 5] width 40 height 10
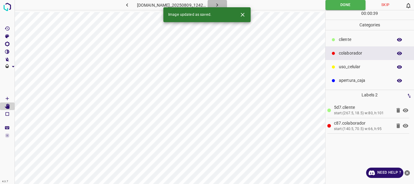
click at [220, 3] on icon "button" at bounding box center [217, 5] width 6 height 6
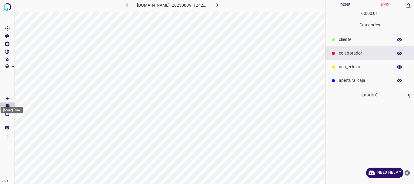
click at [8, 97] on icon "[Space] Draw" at bounding box center [7, 98] width 5 height 5
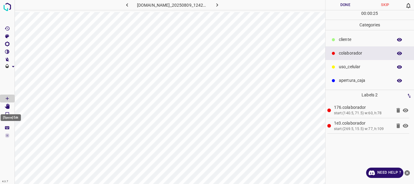
click at [7, 107] on icon "[Space] Edit" at bounding box center [7, 106] width 5 height 5
click at [398, 124] on icon at bounding box center [398, 126] width 4 height 5
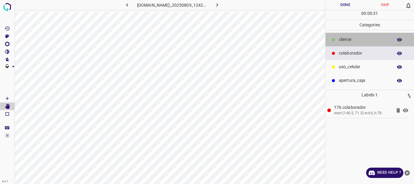
click at [349, 40] on p "​​cliente" at bounding box center [364, 39] width 51 height 6
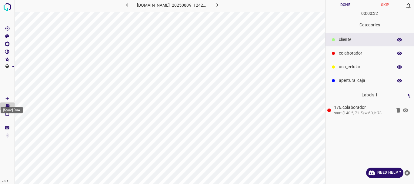
click at [6, 97] on icon "[Space] Draw" at bounding box center [7, 98] width 5 height 5
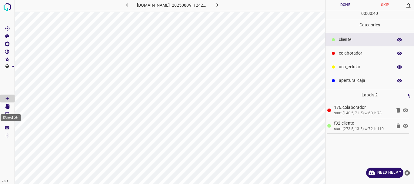
click at [6, 105] on icon "[Space] Edit" at bounding box center [7, 106] width 5 height 5
click at [350, 64] on p "uso_celular" at bounding box center [364, 67] width 51 height 6
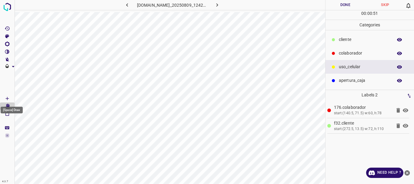
click at [9, 98] on icon "[Space] Draw" at bounding box center [7, 98] width 5 height 5
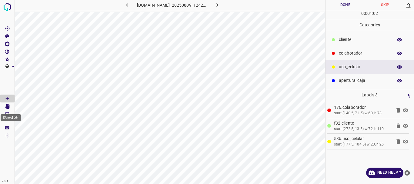
click at [8, 106] on icon "[Space] Edit" at bounding box center [7, 106] width 5 height 5
click at [342, 4] on button "Done" at bounding box center [345, 5] width 40 height 10
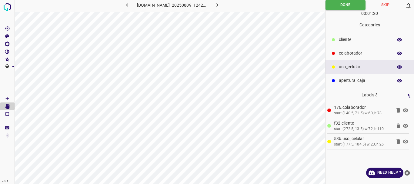
click at [219, 2] on icon "button" at bounding box center [217, 5] width 6 height 6
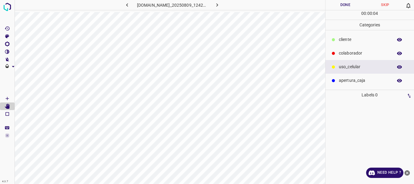
click at [347, 34] on div "​​cliente" at bounding box center [369, 40] width 89 height 14
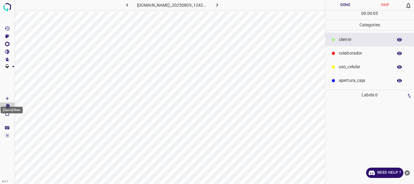
click at [0, 99] on Draw"] "[Space] Draw" at bounding box center [7, 98] width 15 height 8
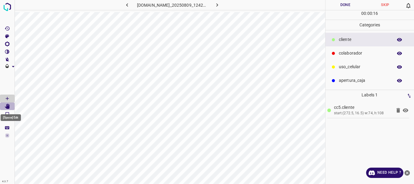
click at [9, 105] on icon "[Space] Edit" at bounding box center [7, 106] width 5 height 5
click at [5, 98] on icon "[Space] Draw" at bounding box center [7, 98] width 5 height 5
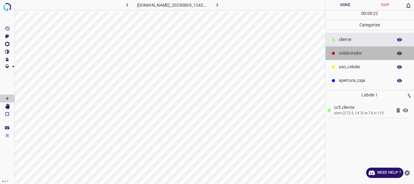
click at [341, 55] on p "colaborador" at bounding box center [364, 53] width 51 height 6
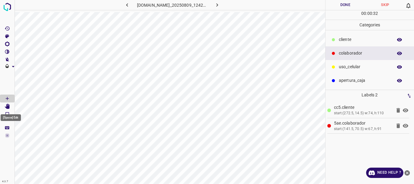
click at [6, 106] on icon "[Space] Edit" at bounding box center [7, 106] width 5 height 5
click at [342, 5] on button "Done" at bounding box center [345, 5] width 40 height 10
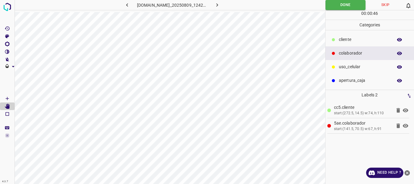
click at [217, 4] on button "button" at bounding box center [216, 5] width 19 height 10
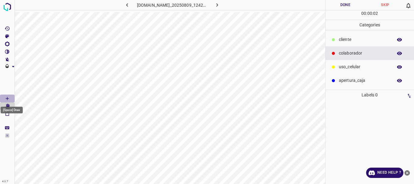
click at [11, 97] on Draw"] "[Space] Draw" at bounding box center [7, 98] width 15 height 8
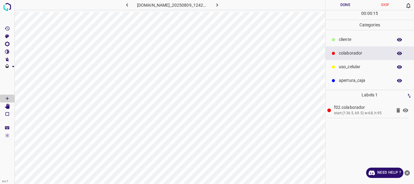
click at [350, 40] on p "​​cliente" at bounding box center [364, 39] width 51 height 6
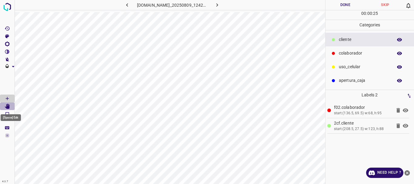
drag, startPoint x: 4, startPoint y: 107, endPoint x: 14, endPoint y: 105, distance: 9.8
click at [5, 107] on Edit"] "[Space] Edit" at bounding box center [7, 106] width 15 height 8
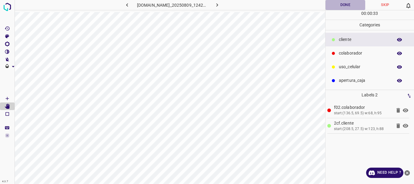
click at [340, 4] on button "Done" at bounding box center [345, 5] width 40 height 10
click at [219, 8] on icon "button" at bounding box center [217, 5] width 6 height 6
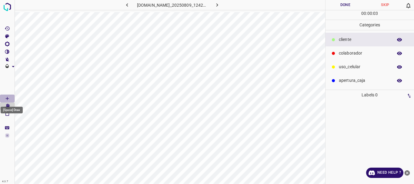
click at [3, 96] on Draw"] "[Space] Draw" at bounding box center [7, 98] width 15 height 8
click at [5, 108] on icon "[Space] Edit" at bounding box center [7, 106] width 5 height 5
drag, startPoint x: 346, startPoint y: 54, endPoint x: 336, endPoint y: 57, distance: 10.5
click at [346, 54] on p "colaborador" at bounding box center [364, 53] width 51 height 6
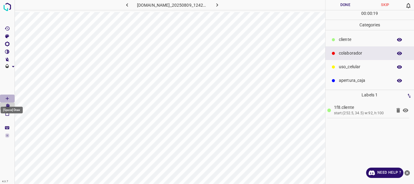
click at [6, 96] on icon "[Space] Draw" at bounding box center [7, 98] width 5 height 5
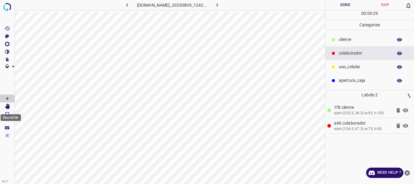
click at [9, 104] on icon "[Space] Edit" at bounding box center [7, 106] width 5 height 5
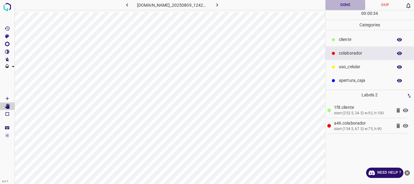
click at [342, 2] on button "Done" at bounding box center [345, 5] width 40 height 10
click at [220, 6] on icon "button" at bounding box center [217, 5] width 6 height 6
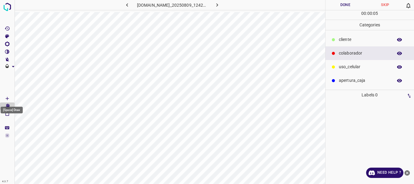
click at [7, 98] on icon "[Space] Draw" at bounding box center [7, 98] width 5 height 5
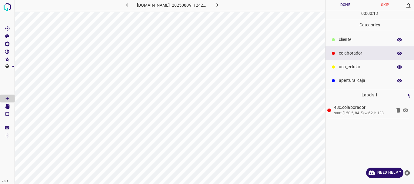
click at [348, 37] on p "​​cliente" at bounding box center [364, 39] width 51 height 6
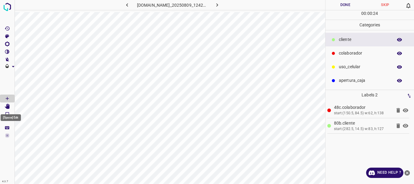
click at [11, 108] on Edit"] "[Space] Edit" at bounding box center [7, 106] width 15 height 8
click at [343, 4] on button "Done" at bounding box center [345, 5] width 40 height 10
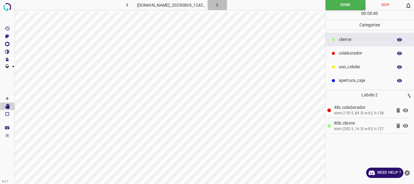
click at [220, 2] on button "button" at bounding box center [216, 5] width 19 height 10
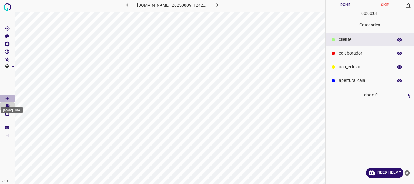
click at [5, 98] on icon "[Space] Draw" at bounding box center [7, 98] width 5 height 5
click at [337, 58] on div "colaborador" at bounding box center [369, 53] width 89 height 14
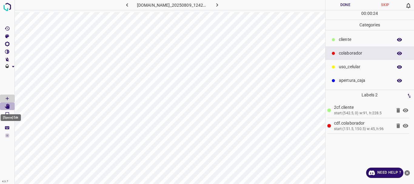
click at [8, 105] on icon "[Space] Edit" at bounding box center [7, 106] width 5 height 5
click at [346, 4] on button "Done" at bounding box center [345, 5] width 40 height 10
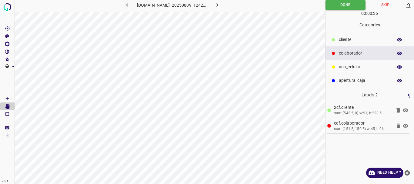
click at [226, 4] on button "button" at bounding box center [216, 5] width 19 height 10
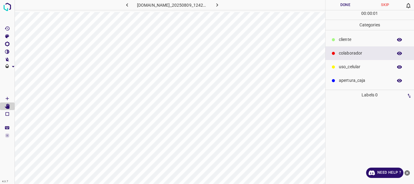
click at [346, 41] on p "​​cliente" at bounding box center [364, 39] width 51 height 6
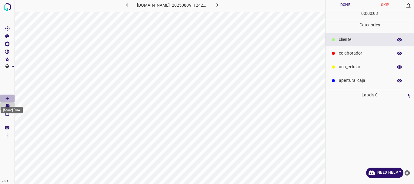
click at [12, 98] on Draw"] "[Space] Draw" at bounding box center [7, 98] width 15 height 8
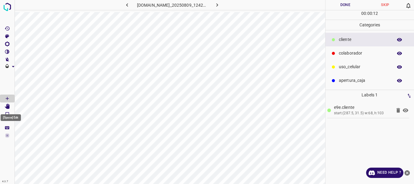
click at [8, 105] on icon "[Space] Edit" at bounding box center [7, 106] width 5 height 5
click at [343, 5] on button "Done" at bounding box center [345, 5] width 40 height 10
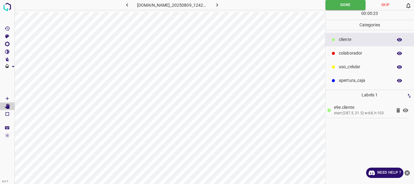
click at [218, 5] on icon "button" at bounding box center [217, 4] width 2 height 3
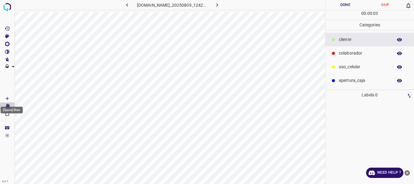
click at [5, 97] on icon "[Space] Draw" at bounding box center [7, 98] width 5 height 5
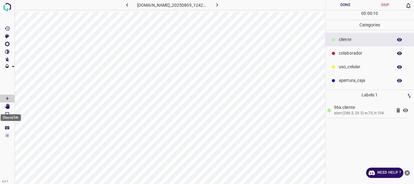
click at [11, 107] on Edit"] "[Space] Edit" at bounding box center [7, 106] width 15 height 8
click at [219, 3] on icon "button" at bounding box center [217, 5] width 6 height 6
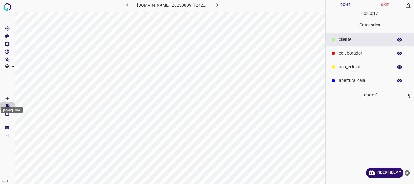
click at [11, 96] on Draw"] "[Space] Draw" at bounding box center [7, 98] width 15 height 8
click at [7, 99] on icon "[Space] Draw" at bounding box center [7, 98] width 5 height 5
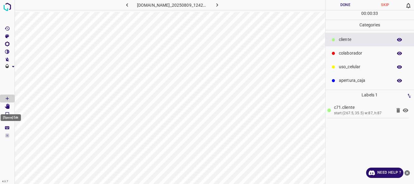
click at [7, 107] on icon "[Space] Edit" at bounding box center [7, 106] width 5 height 5
click at [366, 55] on p "colaborador" at bounding box center [364, 53] width 51 height 6
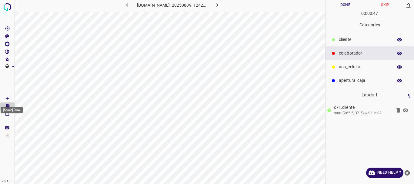
click at [9, 100] on icon "[Space] Draw" at bounding box center [7, 98] width 5 height 5
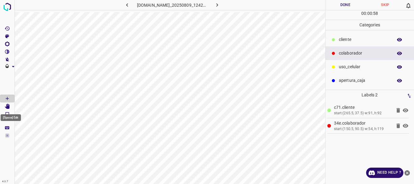
click at [8, 107] on icon "[Space] Edit" at bounding box center [7, 106] width 5 height 5
click at [336, 8] on button "Done" at bounding box center [345, 5] width 40 height 10
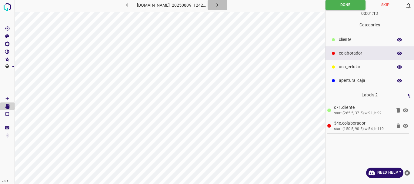
click at [218, 8] on icon "button" at bounding box center [217, 5] width 6 height 6
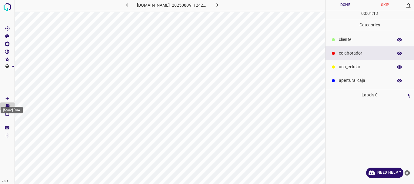
click at [6, 98] on icon "[Space] Draw" at bounding box center [7, 98] width 3 height 3
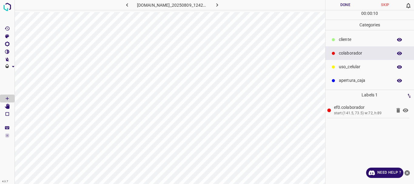
click at [344, 38] on p "​​cliente" at bounding box center [364, 39] width 51 height 6
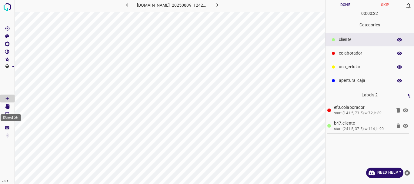
click at [4, 105] on Edit"] "[Space] Edit" at bounding box center [7, 106] width 15 height 8
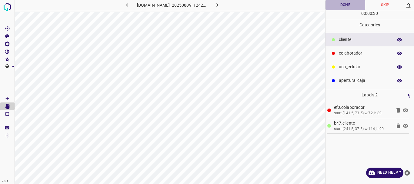
drag, startPoint x: 342, startPoint y: 5, endPoint x: 338, endPoint y: 8, distance: 5.1
click at [342, 6] on button "Done" at bounding box center [345, 5] width 40 height 10
click at [218, 5] on icon "button" at bounding box center [217, 4] width 2 height 3
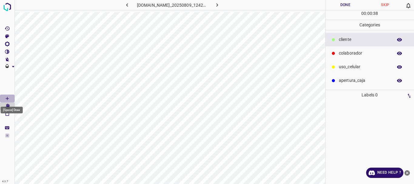
click at [1, 99] on Draw"] "[Space] Draw" at bounding box center [7, 98] width 15 height 8
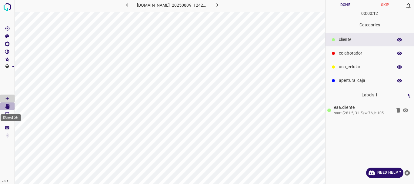
click at [9, 107] on icon "[Space] Edit" at bounding box center [7, 106] width 5 height 5
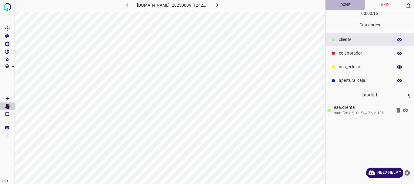
drag, startPoint x: 339, startPoint y: 5, endPoint x: 332, endPoint y: 9, distance: 8.8
click at [339, 5] on button "Done" at bounding box center [345, 5] width 40 height 10
click at [220, 5] on icon "button" at bounding box center [217, 5] width 6 height 6
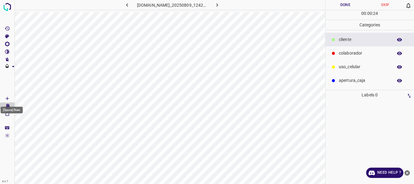
click at [7, 99] on icon "[Space] Draw" at bounding box center [7, 98] width 5 height 5
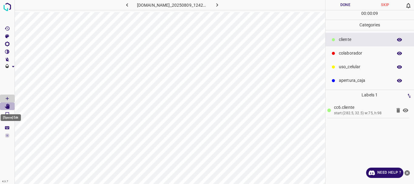
click at [8, 104] on icon "[Space] Edit" at bounding box center [7, 106] width 5 height 5
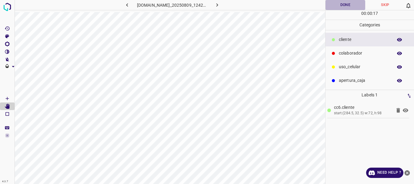
click at [347, 7] on button "Done" at bounding box center [345, 5] width 40 height 10
click at [220, 5] on icon "button" at bounding box center [217, 5] width 6 height 6
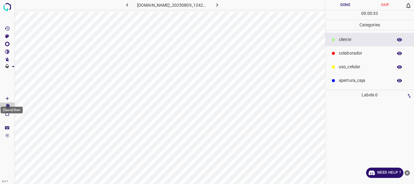
click at [7, 98] on icon "[Space] Draw" at bounding box center [7, 98] width 3 height 3
click at [330, 56] on div at bounding box center [333, 53] width 6 height 6
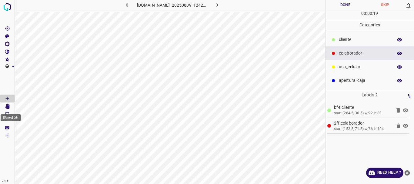
click at [10, 106] on Edit"] "[Space] Edit" at bounding box center [7, 106] width 15 height 8
click at [346, 2] on button "Done" at bounding box center [345, 5] width 40 height 10
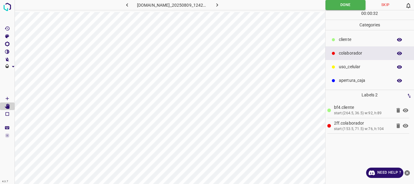
click at [217, 6] on button "button" at bounding box center [216, 5] width 19 height 10
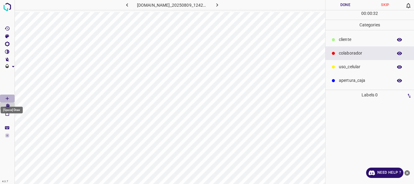
click at [10, 97] on icon "[Space] Draw" at bounding box center [7, 98] width 5 height 5
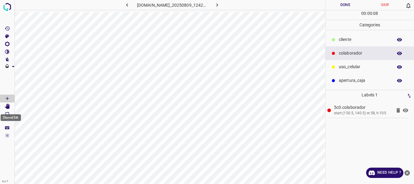
click at [11, 106] on Edit"] "[Space] Edit" at bounding box center [7, 106] width 15 height 8
click at [6, 98] on icon "[Space] Draw" at bounding box center [7, 98] width 5 height 5
click at [333, 41] on div at bounding box center [333, 40] width 6 height 6
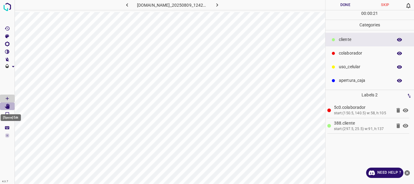
click at [8, 106] on icon "[Space] Edit" at bounding box center [7, 106] width 5 height 5
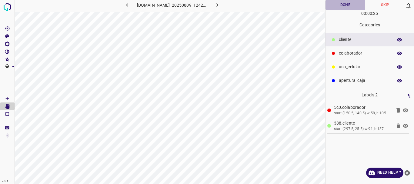
click at [346, 1] on button "Done" at bounding box center [345, 5] width 40 height 10
click at [219, 7] on icon "button" at bounding box center [217, 5] width 6 height 6
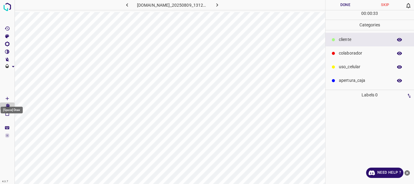
click at [6, 97] on icon "[Space] Draw" at bounding box center [7, 98] width 5 height 5
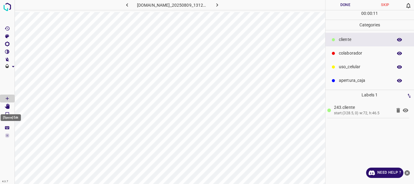
click at [7, 107] on icon "[Space] Edit" at bounding box center [7, 106] width 5 height 5
click at [346, 50] on p "colaborador" at bounding box center [364, 53] width 51 height 6
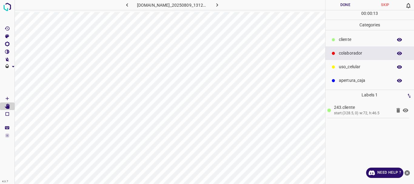
click at [9, 96] on icon "[Space] Draw" at bounding box center [7, 98] width 5 height 5
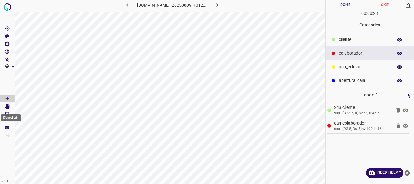
click at [11, 105] on Edit"] "[Space] Edit" at bounding box center [7, 106] width 15 height 8
click at [346, 6] on button "Done" at bounding box center [345, 5] width 40 height 10
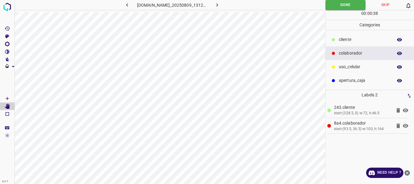
click at [220, 5] on icon "button" at bounding box center [217, 5] width 6 height 6
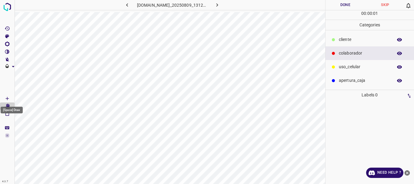
click at [8, 98] on icon "[Space] Draw" at bounding box center [7, 98] width 5 height 5
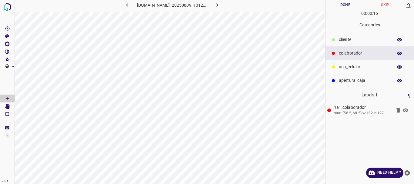
click at [346, 44] on div "​​cliente" at bounding box center [369, 40] width 89 height 14
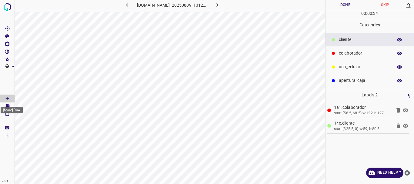
click at [7, 107] on div "[Space] Draw" at bounding box center [12, 110] width 22 height 7
click at [12, 106] on Edit"] "[Space] Edit" at bounding box center [7, 106] width 15 height 8
click at [338, 5] on button "Done" at bounding box center [345, 5] width 40 height 10
click at [215, 5] on button "button" at bounding box center [216, 5] width 19 height 10
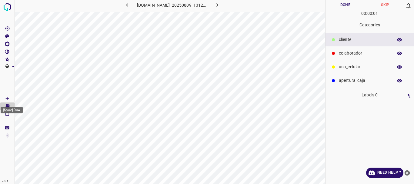
click at [12, 97] on Draw"] "[Space] Draw" at bounding box center [7, 98] width 15 height 8
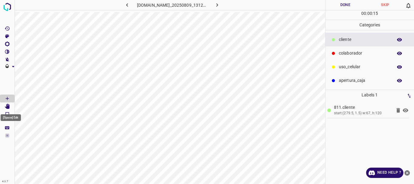
click at [5, 107] on icon "[Space] Edit" at bounding box center [7, 106] width 5 height 5
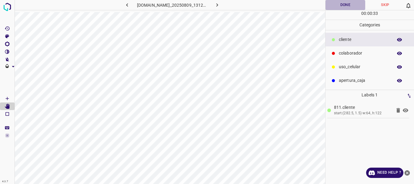
drag, startPoint x: 342, startPoint y: 7, endPoint x: 335, endPoint y: 8, distance: 6.8
click at [342, 6] on button "Done" at bounding box center [345, 5] width 40 height 10
click at [220, 7] on icon "button" at bounding box center [217, 5] width 6 height 6
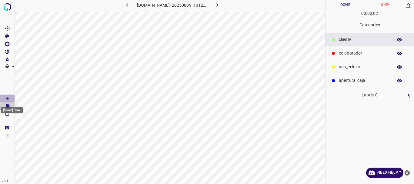
click at [6, 99] on icon "[Space] Draw" at bounding box center [7, 98] width 5 height 5
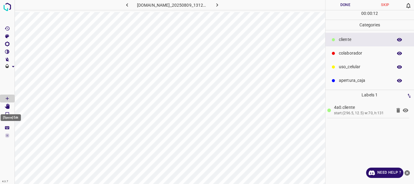
drag, startPoint x: 5, startPoint y: 107, endPoint x: 8, endPoint y: 106, distance: 3.7
click at [5, 107] on icon "[Space] Edit" at bounding box center [7, 106] width 5 height 5
click at [220, 5] on icon "button" at bounding box center [217, 5] width 6 height 6
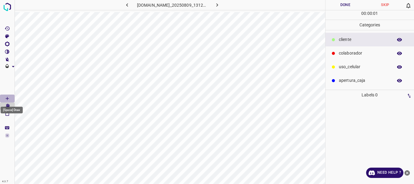
click at [9, 99] on icon "[Space] Draw" at bounding box center [7, 98] width 5 height 5
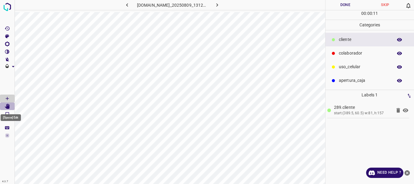
click at [10, 107] on icon "[Space] Edit" at bounding box center [7, 106] width 5 height 5
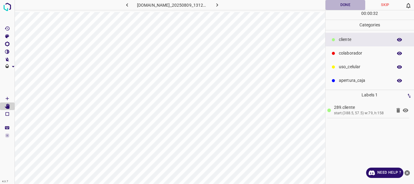
click at [341, 5] on button "Done" at bounding box center [345, 5] width 40 height 10
click at [220, 3] on icon "button" at bounding box center [217, 5] width 6 height 6
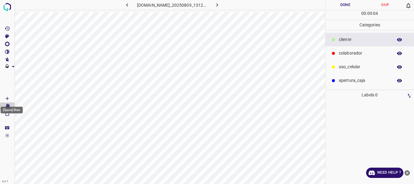
click at [9, 99] on icon "[Space] Draw" at bounding box center [7, 98] width 5 height 5
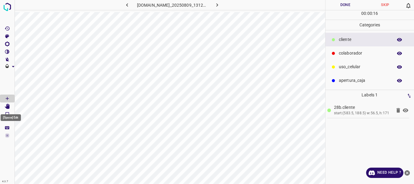
click at [8, 106] on icon "[Space] Edit" at bounding box center [7, 106] width 5 height 5
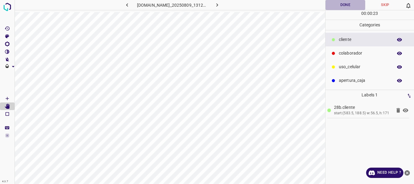
click at [346, 5] on button "Done" at bounding box center [345, 5] width 40 height 10
click at [221, 8] on button "button" at bounding box center [216, 5] width 19 height 10
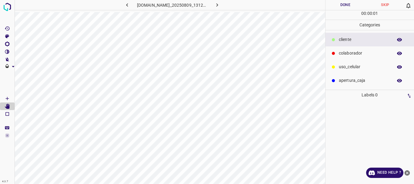
click at [8, 99] on icon "[Space] Draw" at bounding box center [7, 98] width 5 height 5
click at [8, 106] on icon "[Space] Edit" at bounding box center [7, 106] width 5 height 5
click at [340, 7] on button "Done" at bounding box center [345, 5] width 40 height 10
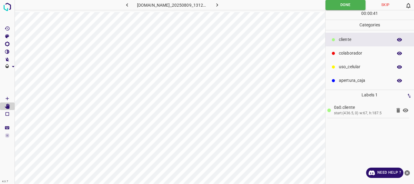
click at [226, 5] on button "button" at bounding box center [216, 5] width 19 height 10
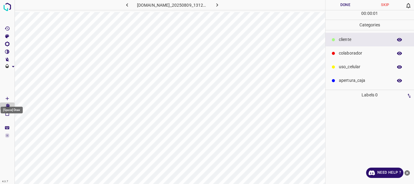
click at [12, 99] on Draw"] "[Space] Draw" at bounding box center [7, 98] width 15 height 8
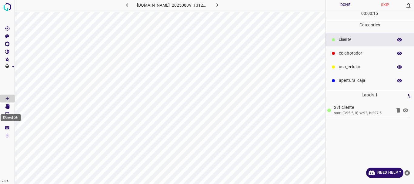
click at [4, 106] on Edit"] "[Space] Edit" at bounding box center [7, 106] width 15 height 8
click at [351, 48] on div "colaborador" at bounding box center [369, 53] width 89 height 14
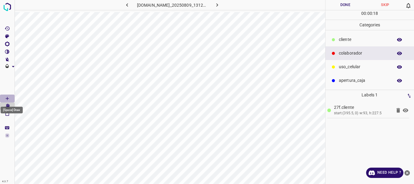
drag, startPoint x: 1, startPoint y: 99, endPoint x: 8, endPoint y: 98, distance: 7.4
click at [2, 99] on Draw"] "[Space] Draw" at bounding box center [7, 98] width 15 height 8
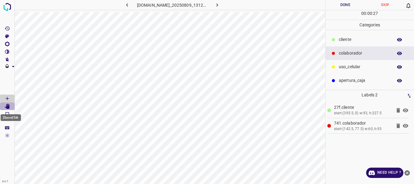
click at [12, 106] on Edit"] "[Space] Edit" at bounding box center [7, 106] width 15 height 8
click at [339, 5] on button "Done" at bounding box center [345, 5] width 40 height 10
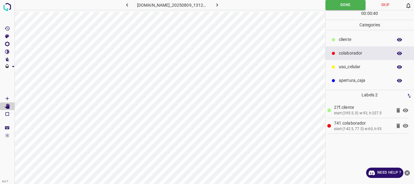
click at [218, 5] on icon "button" at bounding box center [217, 4] width 2 height 3
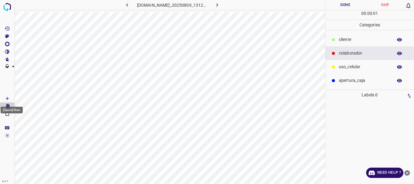
click at [8, 97] on icon "[Space] Draw" at bounding box center [7, 98] width 5 height 5
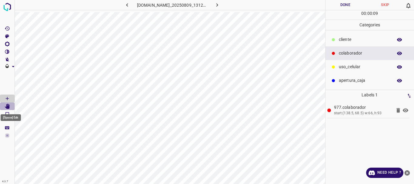
click at [11, 107] on Edit"] "[Space] Edit" at bounding box center [7, 106] width 15 height 8
click at [353, 42] on p "​​cliente" at bounding box center [364, 39] width 51 height 6
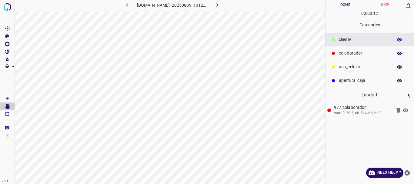
click at [6, 99] on icon "[Space] Draw" at bounding box center [7, 98] width 5 height 5
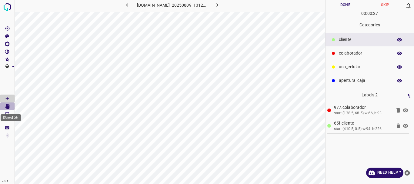
click at [5, 106] on icon "[Space] Edit" at bounding box center [7, 106] width 5 height 5
click at [350, 6] on button "Done" at bounding box center [345, 5] width 40 height 10
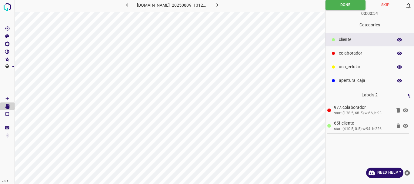
click at [218, 6] on icon "button" at bounding box center [217, 5] width 6 height 6
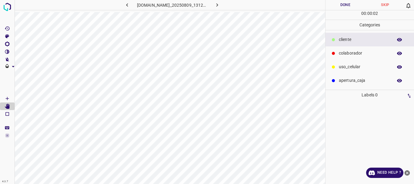
click at [8, 100] on icon "[Space] Draw" at bounding box center [7, 98] width 5 height 5
click at [348, 55] on p "colaborador" at bounding box center [364, 53] width 51 height 6
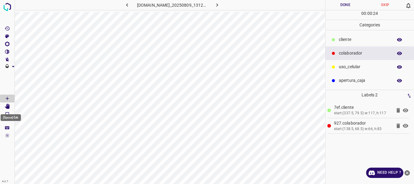
click at [9, 107] on icon "[Space] Edit" at bounding box center [7, 106] width 5 height 5
click at [341, 2] on button "Done" at bounding box center [345, 5] width 40 height 10
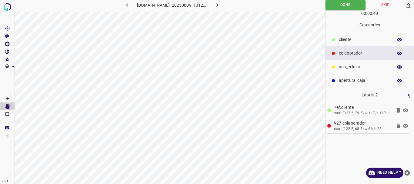
click at [217, 6] on button "button" at bounding box center [216, 5] width 19 height 10
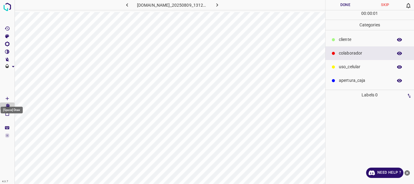
click at [0, 98] on Draw"] "[Space] Draw" at bounding box center [7, 98] width 15 height 8
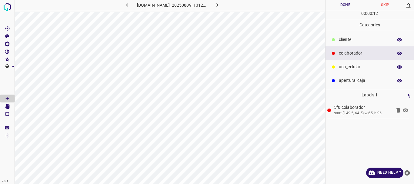
click at [347, 43] on p "​​cliente" at bounding box center [364, 39] width 51 height 6
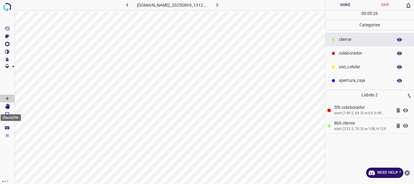
click at [12, 106] on Edit"] "[Space] Edit" at bounding box center [7, 106] width 15 height 8
click at [338, 9] on button "Done" at bounding box center [345, 5] width 40 height 10
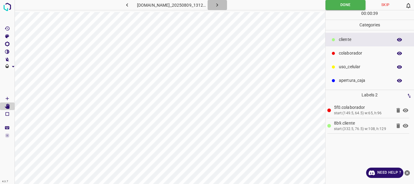
click at [218, 5] on icon "button" at bounding box center [217, 5] width 6 height 6
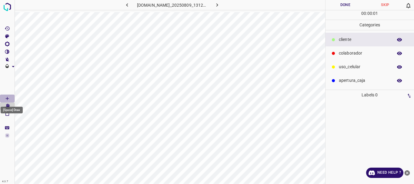
click at [5, 98] on icon "[Space] Draw" at bounding box center [7, 98] width 5 height 5
click at [363, 52] on p "colaborador" at bounding box center [364, 53] width 51 height 6
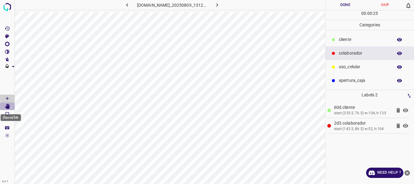
click at [9, 105] on icon "[Space] Edit" at bounding box center [7, 106] width 5 height 5
click at [335, 5] on button "Done" at bounding box center [345, 5] width 40 height 10
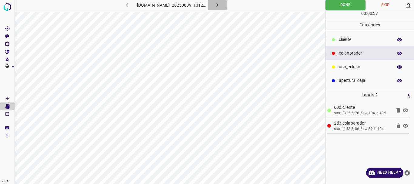
click at [218, 5] on icon "button" at bounding box center [217, 4] width 2 height 3
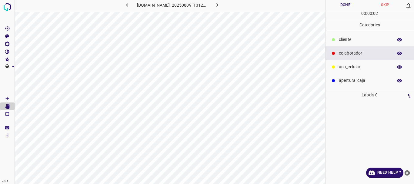
click at [343, 41] on p "​​cliente" at bounding box center [364, 39] width 51 height 6
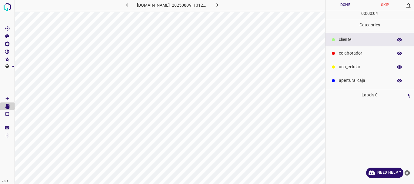
click at [6, 98] on icon "[Space] Draw" at bounding box center [7, 98] width 5 height 5
click at [340, 58] on div "colaborador" at bounding box center [369, 53] width 89 height 14
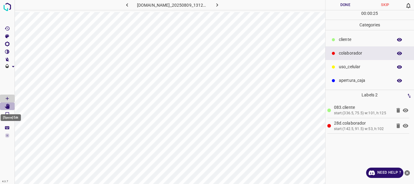
click at [11, 105] on Edit"] "[Space] Edit" at bounding box center [7, 106] width 15 height 8
click at [343, 5] on button "Done" at bounding box center [345, 5] width 40 height 10
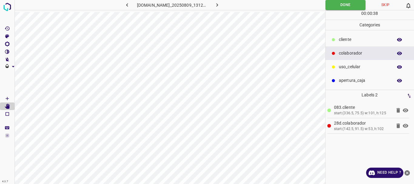
click at [219, 7] on icon "button" at bounding box center [217, 5] width 6 height 6
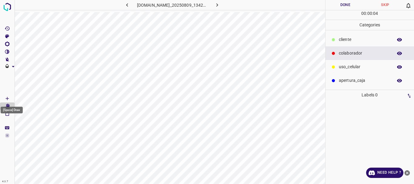
click at [5, 99] on icon "[Space] Draw" at bounding box center [7, 98] width 5 height 5
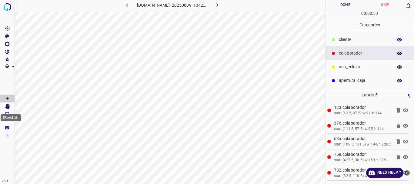
click at [8, 108] on icon "[Space] Edit" at bounding box center [7, 106] width 5 height 5
click at [1, 99] on Draw"] "[Space] Draw" at bounding box center [7, 98] width 15 height 8
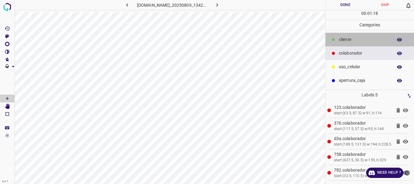
click at [355, 39] on p "​​cliente" at bounding box center [364, 39] width 51 height 6
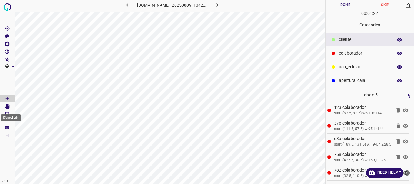
click at [11, 106] on Edit"] "[Space] Edit" at bounding box center [7, 106] width 15 height 8
click at [9, 99] on icon "[Space] Draw" at bounding box center [7, 98] width 5 height 5
click at [9, 109] on Edit"] "[Space] Edit" at bounding box center [7, 106] width 15 height 8
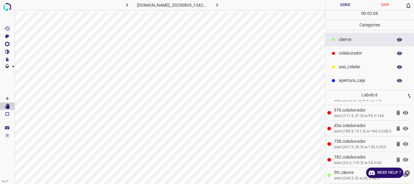
scroll to position [20, 0]
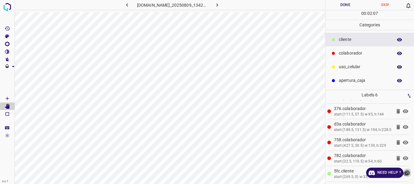
click at [407, 172] on icon "close-help" at bounding box center [406, 172] width 5 height 5
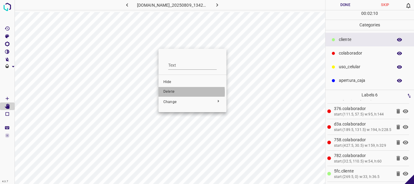
click at [174, 92] on span "Delete" at bounding box center [192, 91] width 58 height 5
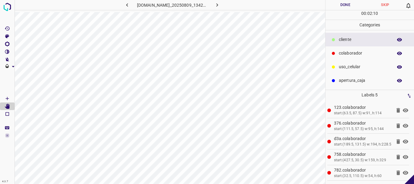
scroll to position [4, 0]
click at [11, 98] on Draw"] "[Space] Draw" at bounding box center [7, 98] width 15 height 8
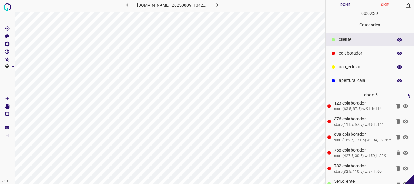
scroll to position [20, 0]
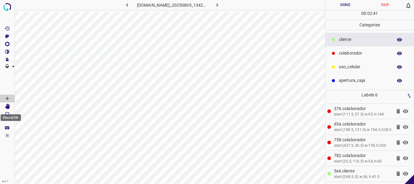
click at [6, 107] on icon "[Space] Edit" at bounding box center [7, 106] width 5 height 5
click at [346, 7] on button "Done" at bounding box center [345, 5] width 40 height 10
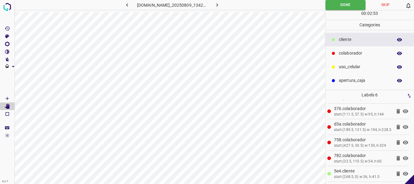
click at [220, 4] on icon "button" at bounding box center [217, 5] width 6 height 6
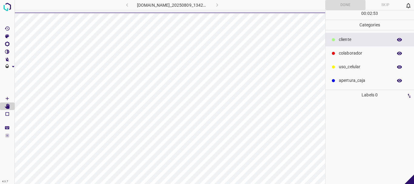
scroll to position [0, 0]
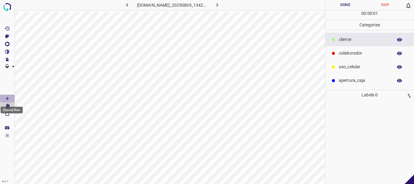
click at [9, 99] on icon "[Space] Draw" at bounding box center [7, 98] width 5 height 5
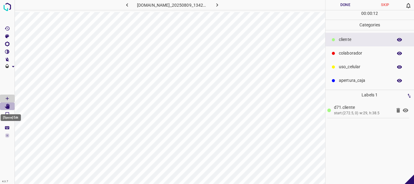
click at [12, 107] on Edit"] "[Space] Edit" at bounding box center [7, 106] width 15 height 8
click at [350, 54] on p "colaborador" at bounding box center [364, 53] width 51 height 6
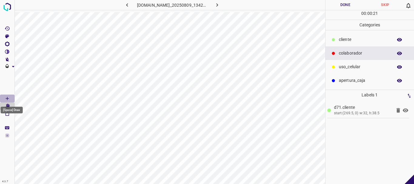
click at [8, 98] on icon "[Space] Draw" at bounding box center [7, 98] width 5 height 5
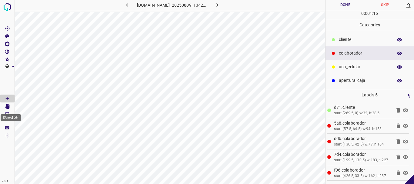
click at [9, 104] on icon "[Space] Edit" at bounding box center [7, 106] width 5 height 5
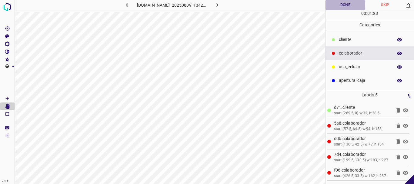
click at [345, 5] on button "Done" at bounding box center [345, 5] width 40 height 10
click at [220, 3] on icon "button" at bounding box center [217, 5] width 6 height 6
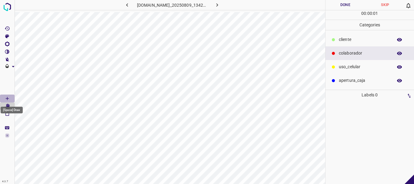
click at [9, 97] on icon "[Space] Draw" at bounding box center [7, 98] width 5 height 5
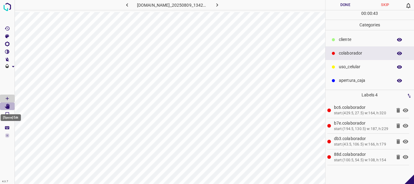
click at [4, 106] on Edit"] "[Space] Edit" at bounding box center [7, 106] width 15 height 8
click at [13, 97] on Draw"] "[Space] Draw" at bounding box center [7, 98] width 15 height 8
click at [338, 33] on div "​​cliente" at bounding box center [369, 40] width 89 height 14
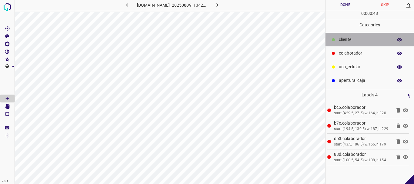
click at [337, 38] on div "​​cliente" at bounding box center [369, 40] width 89 height 14
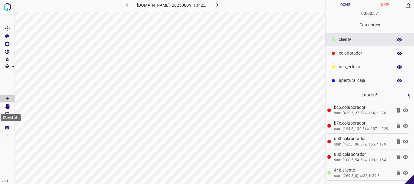
click at [12, 104] on Edit"] "[Space] Edit" at bounding box center [7, 106] width 15 height 8
click at [341, 6] on button "Done" at bounding box center [345, 5] width 40 height 10
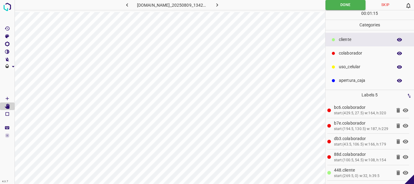
click at [220, 5] on icon "button" at bounding box center [217, 5] width 6 height 6
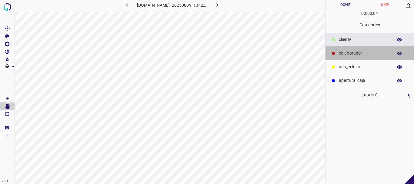
click at [355, 53] on p "colaborador" at bounding box center [364, 53] width 51 height 6
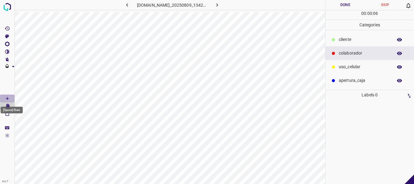
click at [5, 98] on icon "[Space] Draw" at bounding box center [7, 98] width 5 height 5
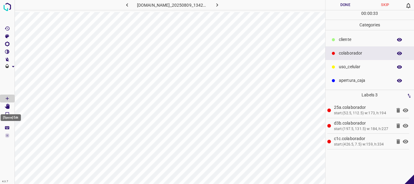
click at [5, 106] on icon "[Space] Edit" at bounding box center [7, 106] width 5 height 5
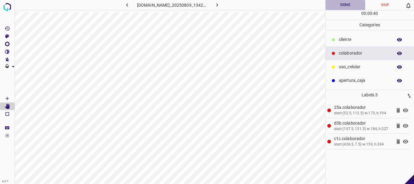
click at [340, 3] on button "Done" at bounding box center [345, 5] width 40 height 10
click at [219, 8] on button "button" at bounding box center [216, 5] width 19 height 10
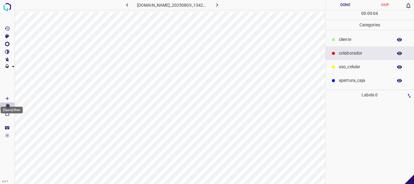
click at [5, 99] on icon "[Space] Draw" at bounding box center [7, 98] width 5 height 5
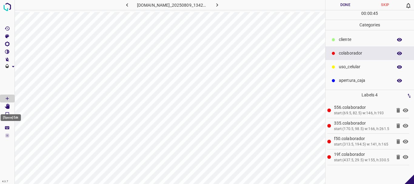
click at [4, 106] on Edit"] "[Space] Edit" at bounding box center [7, 106] width 15 height 8
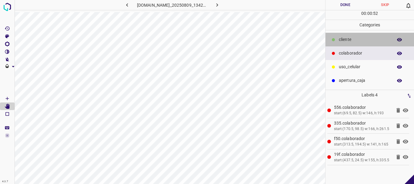
click at [342, 37] on p "​​cliente" at bounding box center [364, 39] width 51 height 6
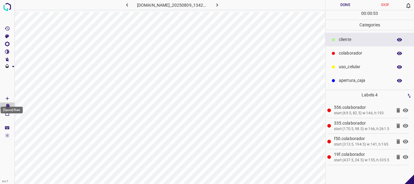
click at [9, 97] on icon "[Space] Draw" at bounding box center [7, 98] width 5 height 5
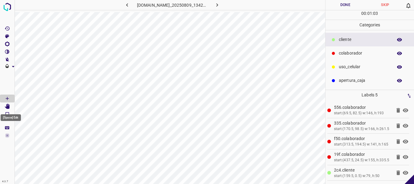
click at [6, 106] on icon "[Space] Edit" at bounding box center [7, 106] width 5 height 5
click at [339, 8] on button "Done" at bounding box center [345, 5] width 40 height 10
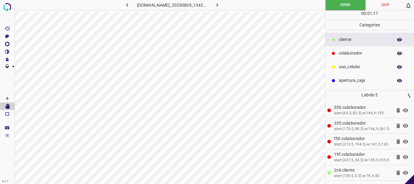
click at [220, 4] on icon "button" at bounding box center [217, 5] width 6 height 6
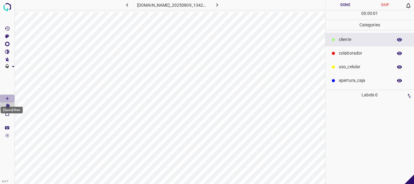
click at [5, 100] on icon "[Space] Draw" at bounding box center [7, 98] width 5 height 5
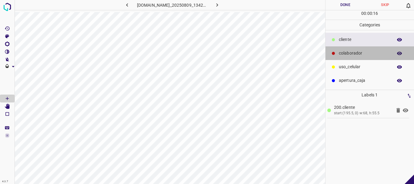
click at [372, 58] on div "colaborador" at bounding box center [369, 53] width 89 height 14
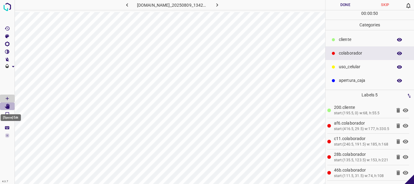
click at [9, 104] on icon "[Space] Edit" at bounding box center [7, 106] width 5 height 5
click at [343, 4] on button "Done" at bounding box center [345, 5] width 40 height 10
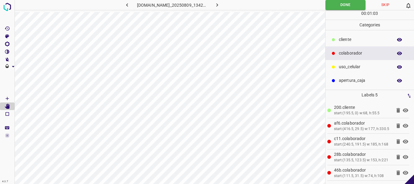
click at [222, 8] on button "button" at bounding box center [216, 5] width 19 height 10
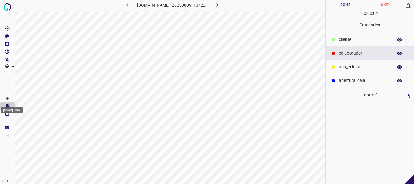
click at [0, 97] on Draw"] "[Space] Draw" at bounding box center [7, 98] width 15 height 8
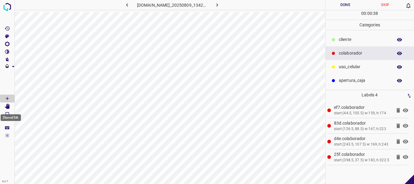
click at [8, 107] on icon "[Space] Edit" at bounding box center [7, 106] width 5 height 5
click at [346, 8] on button "Done" at bounding box center [345, 5] width 40 height 10
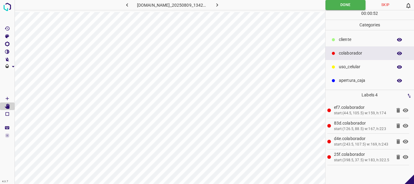
click at [220, 4] on icon "button" at bounding box center [217, 5] width 6 height 6
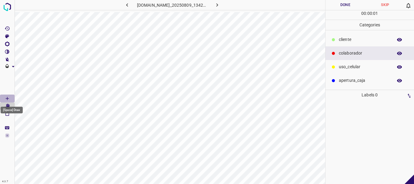
click at [6, 95] on Draw"] "[Space] Draw" at bounding box center [7, 98] width 15 height 8
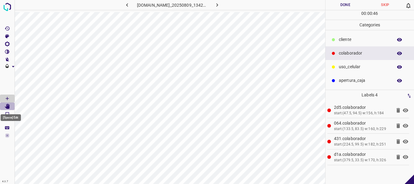
click at [11, 107] on Edit"] "[Space] Edit" at bounding box center [7, 106] width 15 height 8
click at [345, 1] on button "Done" at bounding box center [345, 5] width 40 height 10
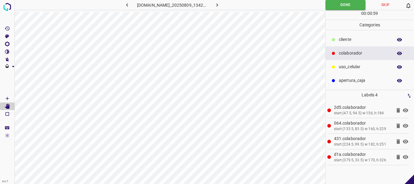
click at [224, 5] on button "button" at bounding box center [216, 5] width 19 height 10
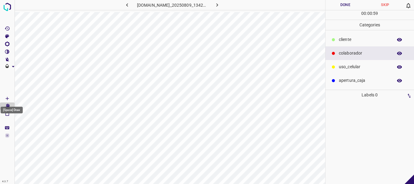
click at [8, 98] on icon "[Space] Draw" at bounding box center [7, 98] width 5 height 5
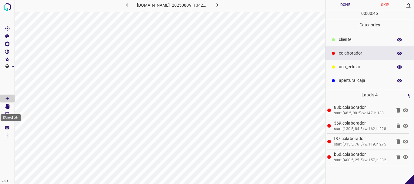
click at [6, 105] on icon "[Space] Edit" at bounding box center [7, 106] width 5 height 5
click at [333, 5] on button "Done" at bounding box center [345, 5] width 40 height 10
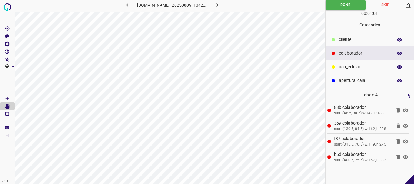
click at [220, 5] on icon "button" at bounding box center [217, 5] width 6 height 6
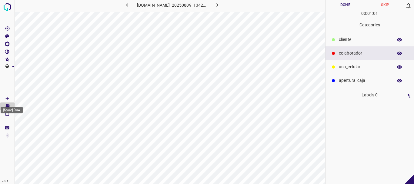
click at [5, 101] on icon "[Space] Draw" at bounding box center [7, 98] width 5 height 5
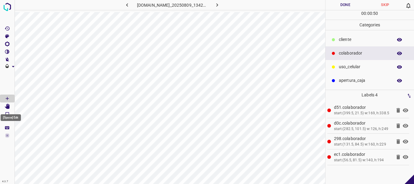
click at [11, 105] on Edit"] "[Space] Edit" at bounding box center [7, 106] width 15 height 8
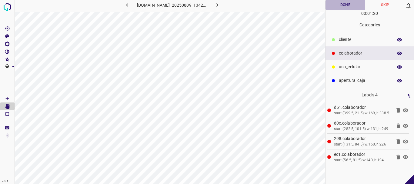
click at [344, 7] on button "Done" at bounding box center [345, 5] width 40 height 10
click at [220, 3] on icon "button" at bounding box center [217, 5] width 6 height 6
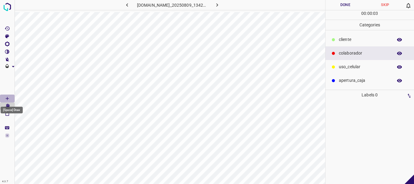
click at [2, 98] on Draw"] "[Space] Draw" at bounding box center [7, 98] width 15 height 8
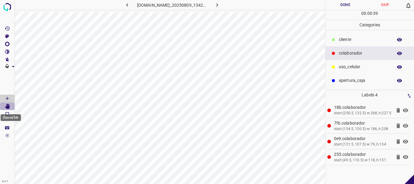
click at [3, 108] on Edit"] "[Space] Edit" at bounding box center [7, 106] width 15 height 8
click at [340, 9] on button "Done" at bounding box center [345, 5] width 40 height 10
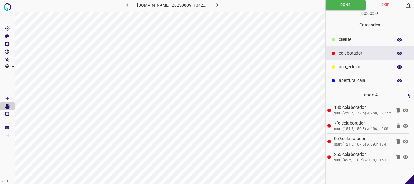
click at [220, 8] on icon "button" at bounding box center [217, 5] width 6 height 6
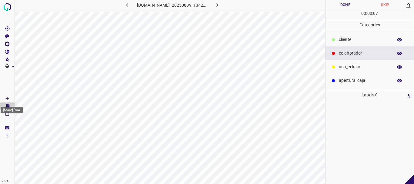
click at [7, 98] on icon "[Space] Draw" at bounding box center [7, 98] width 3 height 3
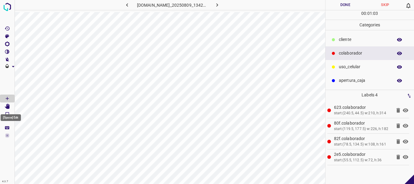
click at [10, 106] on Edit"] "[Space] Edit" at bounding box center [7, 106] width 15 height 8
click at [341, 5] on button "Done" at bounding box center [345, 5] width 40 height 10
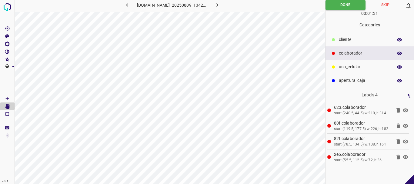
click at [218, 4] on icon "button" at bounding box center [217, 5] width 6 height 6
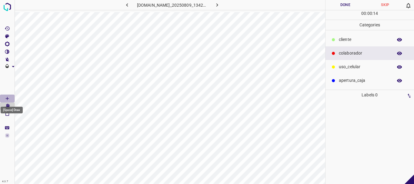
click at [8, 98] on icon "[Space] Draw" at bounding box center [7, 98] width 5 height 5
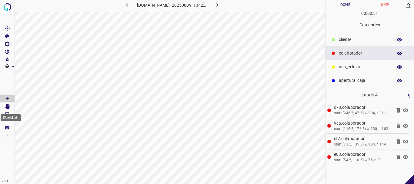
click at [6, 107] on icon "[Space] Edit" at bounding box center [7, 106] width 5 height 5
click at [344, 7] on button "Done" at bounding box center [345, 5] width 40 height 10
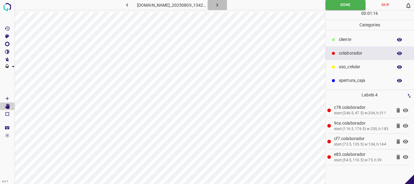
click at [220, 4] on icon "button" at bounding box center [217, 5] width 6 height 6
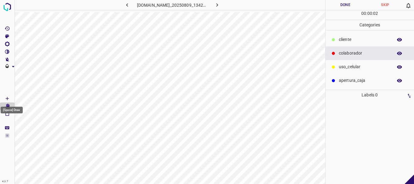
click at [5, 97] on icon "[Space] Draw" at bounding box center [7, 98] width 5 height 5
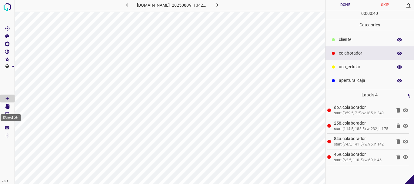
click at [7, 105] on icon "[Space] Edit" at bounding box center [7, 106] width 5 height 5
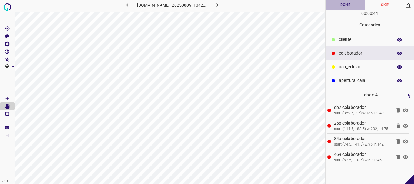
click at [343, 6] on button "Done" at bounding box center [345, 5] width 40 height 10
click at [220, 5] on icon "button" at bounding box center [217, 5] width 6 height 6
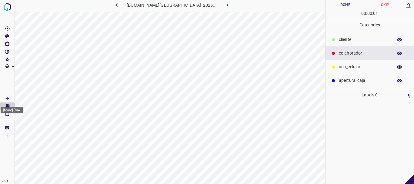
click at [8, 98] on icon "[Space] Draw" at bounding box center [7, 98] width 5 height 5
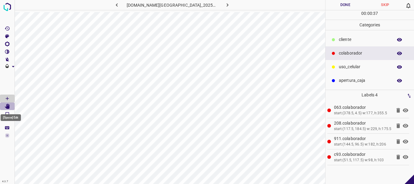
click at [8, 107] on icon "[Space] Edit" at bounding box center [7, 106] width 5 height 5
click at [344, 4] on button "Done" at bounding box center [345, 5] width 40 height 10
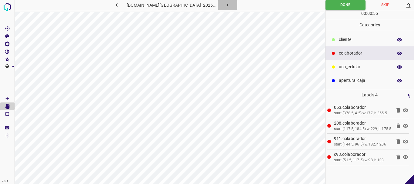
click at [224, 3] on icon "button" at bounding box center [227, 5] width 6 height 6
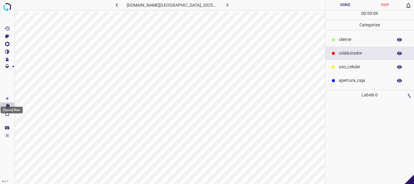
click at [6, 100] on icon "[Space] Draw" at bounding box center [7, 98] width 5 height 5
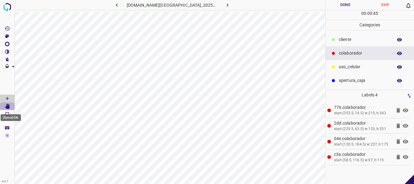
click at [6, 107] on icon "[Space] Edit" at bounding box center [7, 106] width 5 height 5
click at [338, 6] on button "Done" at bounding box center [345, 5] width 40 height 10
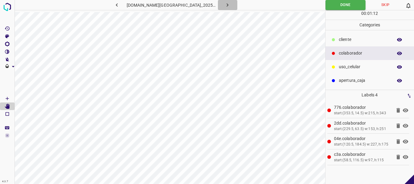
click at [224, 7] on icon "button" at bounding box center [227, 5] width 6 height 6
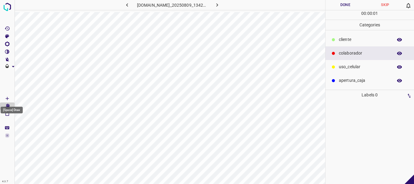
click at [9, 95] on Draw"] "[Space] Draw" at bounding box center [7, 98] width 15 height 8
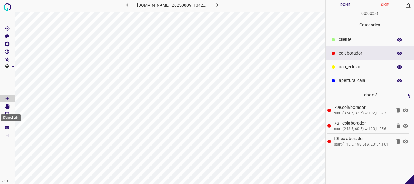
click at [8, 104] on icon "[Space] Edit" at bounding box center [7, 106] width 5 height 5
click at [7, 99] on icon "[Space] Draw" at bounding box center [7, 98] width 5 height 5
click at [5, 106] on icon "[Space] Edit" at bounding box center [7, 106] width 5 height 5
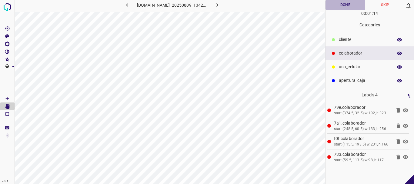
click at [342, 5] on button "Done" at bounding box center [345, 5] width 40 height 10
click at [225, 6] on button "button" at bounding box center [216, 5] width 19 height 10
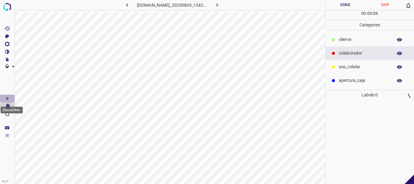
click at [3, 97] on Draw"] "[Space] Draw" at bounding box center [7, 98] width 15 height 8
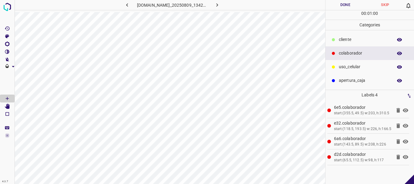
click at [6, 106] on icon "[Space] Edit" at bounding box center [7, 106] width 5 height 5
click at [342, 5] on button "Done" at bounding box center [345, 5] width 40 height 10
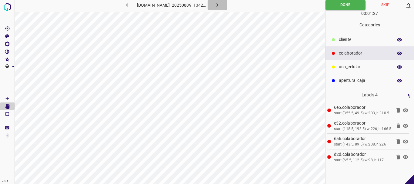
click at [220, 6] on icon "button" at bounding box center [217, 5] width 6 height 6
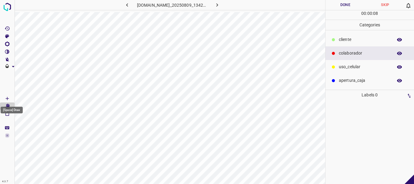
click at [8, 96] on icon "[Space] Draw" at bounding box center [7, 98] width 5 height 5
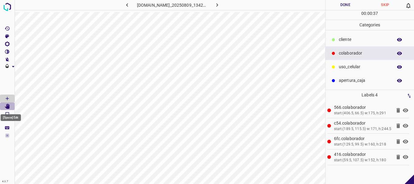
click at [8, 107] on icon "[Space] Edit" at bounding box center [7, 106] width 5 height 5
click at [334, 4] on button "Done" at bounding box center [345, 5] width 40 height 10
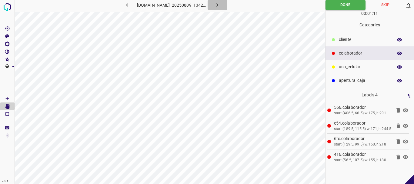
click at [218, 5] on icon "button" at bounding box center [217, 5] width 6 height 6
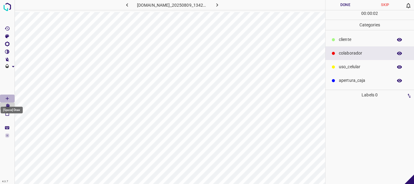
click at [7, 98] on icon "[Space] Draw" at bounding box center [7, 98] width 3 height 3
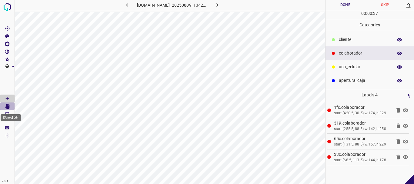
click at [3, 107] on Edit"] "[Space] Edit" at bounding box center [7, 106] width 15 height 8
click at [338, 7] on button "Done" at bounding box center [345, 5] width 40 height 10
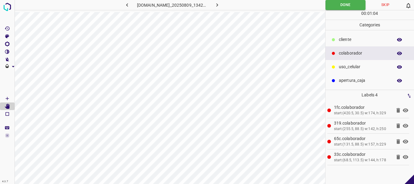
click at [220, 6] on icon "button" at bounding box center [217, 5] width 6 height 6
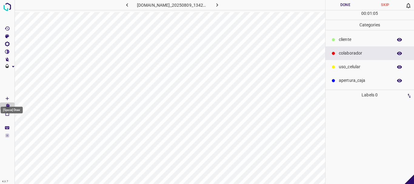
click at [8, 101] on icon "[Space] Draw" at bounding box center [7, 98] width 5 height 5
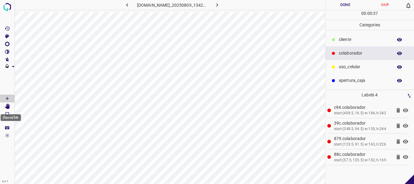
click at [9, 105] on icon "[Space] Edit" at bounding box center [7, 106] width 5 height 5
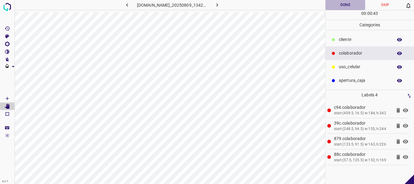
click at [343, 8] on button "Done" at bounding box center [345, 5] width 40 height 10
click at [220, 6] on icon "button" at bounding box center [217, 5] width 6 height 6
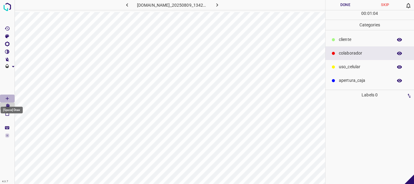
click at [8, 99] on icon "[Space] Draw" at bounding box center [7, 98] width 5 height 5
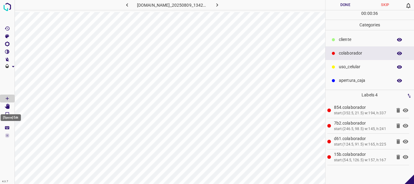
click at [8, 107] on icon "[Space] Edit" at bounding box center [7, 106] width 5 height 5
click at [354, 8] on button "Done" at bounding box center [345, 5] width 40 height 10
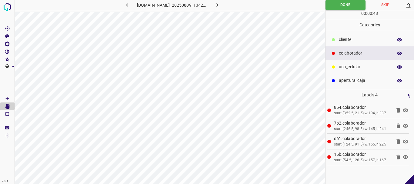
click at [220, 4] on icon "button" at bounding box center [217, 5] width 6 height 6
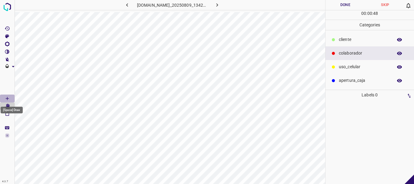
click at [9, 97] on icon "[Space] Draw" at bounding box center [7, 98] width 5 height 5
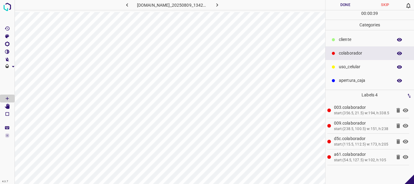
click at [10, 106] on Edit"] "[Space] Edit" at bounding box center [7, 106] width 15 height 8
click at [347, 5] on button "Done" at bounding box center [345, 5] width 40 height 10
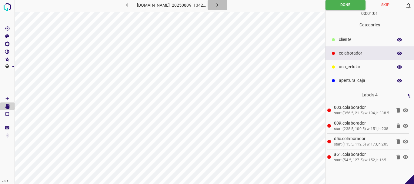
click at [218, 5] on icon "button" at bounding box center [217, 4] width 2 height 3
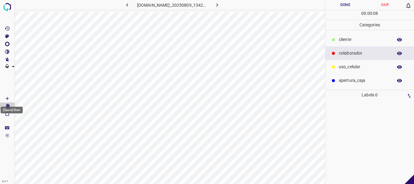
click at [6, 97] on icon "[Space] Draw" at bounding box center [7, 98] width 5 height 5
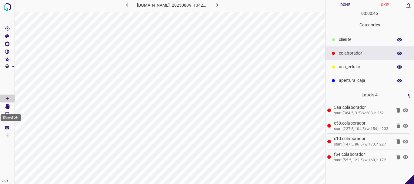
click at [13, 106] on Edit"] "[Space] Edit" at bounding box center [7, 106] width 15 height 8
click at [338, 6] on button "Done" at bounding box center [345, 5] width 40 height 10
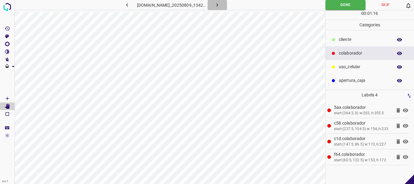
click at [220, 4] on icon "button" at bounding box center [217, 5] width 6 height 6
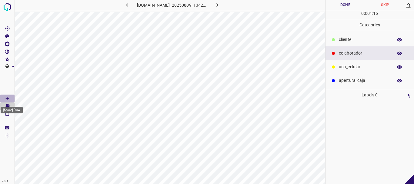
click at [6, 97] on icon "[Space] Draw" at bounding box center [7, 98] width 5 height 5
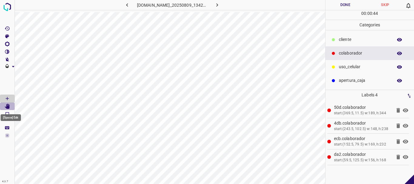
click at [6, 106] on icon "[Space] Edit" at bounding box center [7, 106] width 5 height 5
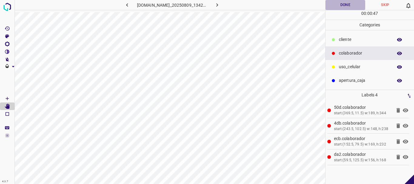
click at [349, 2] on button "Done" at bounding box center [345, 5] width 40 height 10
click at [220, 7] on icon "button" at bounding box center [217, 5] width 6 height 6
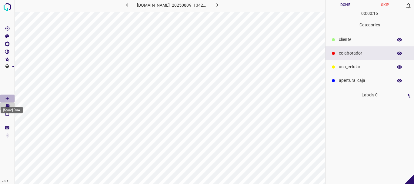
click at [7, 99] on icon "[Space] Draw" at bounding box center [7, 98] width 5 height 5
click at [7, 99] on icon "[Space] Draw" at bounding box center [7, 98] width 3 height 3
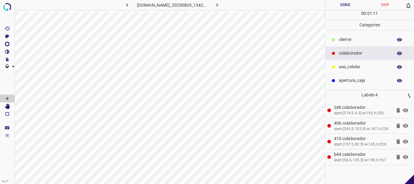
click at [1, 105] on Edit"] "[Space] Edit" at bounding box center [7, 106] width 15 height 8
click at [349, 6] on button "Done" at bounding box center [345, 5] width 40 height 10
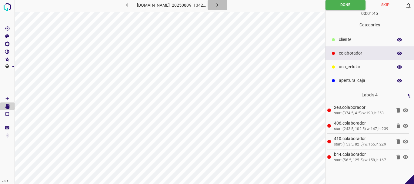
click at [220, 6] on icon "button" at bounding box center [217, 5] width 6 height 6
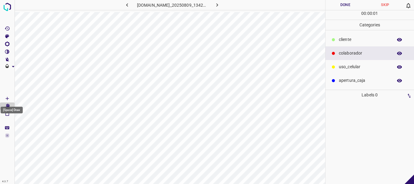
click at [8, 99] on icon "[Space] Draw" at bounding box center [7, 98] width 5 height 5
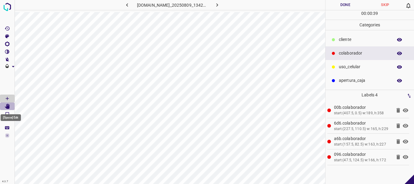
click at [8, 107] on icon "[Space] Edit" at bounding box center [7, 106] width 5 height 5
click at [334, 5] on button "Done" at bounding box center [345, 5] width 40 height 10
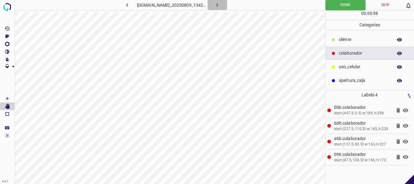
click at [220, 2] on icon "button" at bounding box center [217, 5] width 6 height 6
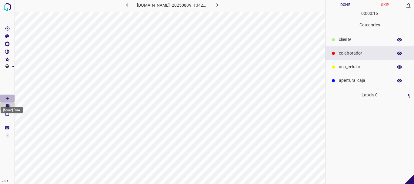
click at [6, 97] on icon "[Space] Draw" at bounding box center [7, 98] width 5 height 5
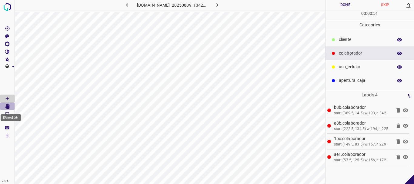
click at [8, 106] on icon "[Space] Edit" at bounding box center [7, 106] width 5 height 5
click at [341, 7] on button "Done" at bounding box center [345, 5] width 40 height 10
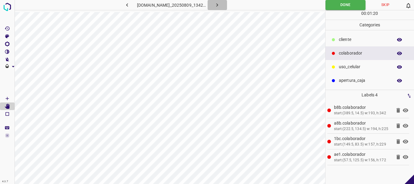
click at [218, 5] on icon "button" at bounding box center [217, 4] width 2 height 3
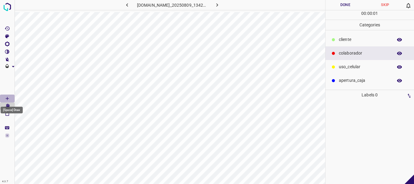
click at [7, 99] on icon "[Space] Draw" at bounding box center [7, 98] width 5 height 5
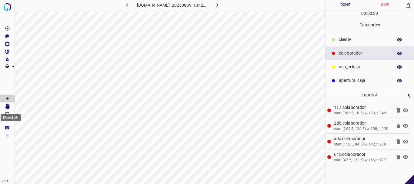
click at [9, 107] on icon "[Space] Edit" at bounding box center [7, 106] width 5 height 5
click at [344, 5] on button "Done" at bounding box center [345, 5] width 40 height 10
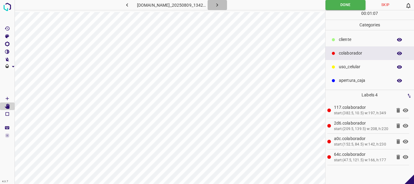
click at [219, 5] on icon "button" at bounding box center [217, 5] width 6 height 6
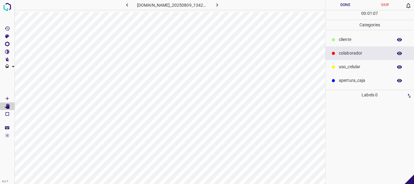
click at [6, 99] on icon "[Space] Draw" at bounding box center [7, 98] width 5 height 5
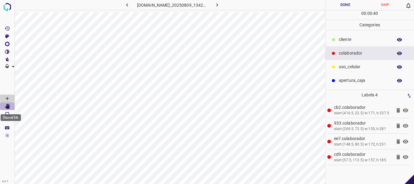
click at [5, 107] on icon "[Space] Edit" at bounding box center [7, 106] width 5 height 5
click at [339, 38] on p "​​cliente" at bounding box center [364, 39] width 51 height 6
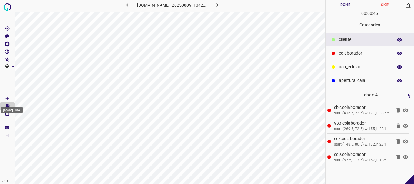
click at [8, 96] on icon "[Space] Draw" at bounding box center [7, 98] width 5 height 5
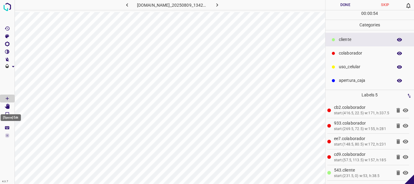
click at [6, 108] on icon "[Space] Edit" at bounding box center [7, 106] width 5 height 5
click at [343, 6] on button "Done" at bounding box center [345, 5] width 40 height 10
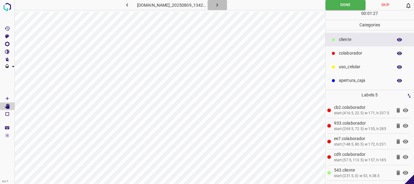
click at [224, 6] on button "button" at bounding box center [216, 5] width 19 height 10
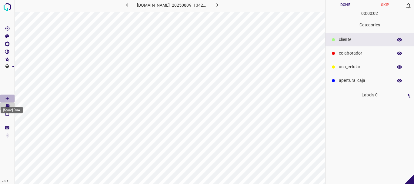
click at [12, 98] on Draw"] "[Space] Draw" at bounding box center [7, 98] width 15 height 8
click at [332, 54] on icon at bounding box center [333, 53] width 3 height 3
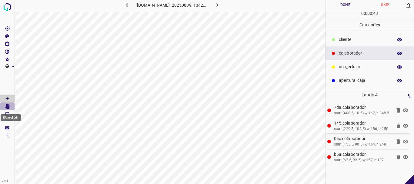
click at [7, 107] on icon "[Space] Edit" at bounding box center [7, 106] width 5 height 5
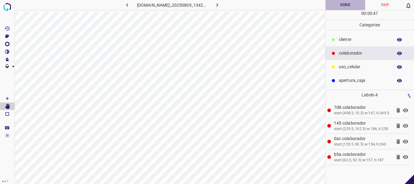
click at [347, 4] on button "Done" at bounding box center [345, 5] width 40 height 10
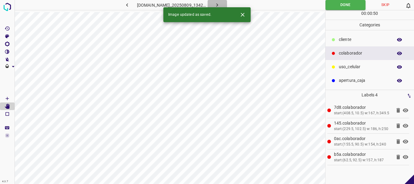
click at [220, 4] on icon "button" at bounding box center [217, 5] width 6 height 6
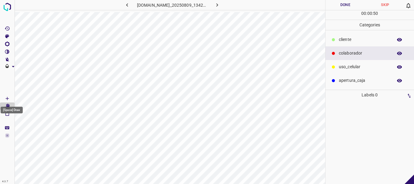
click at [9, 99] on icon "[Space] Draw" at bounding box center [7, 98] width 5 height 5
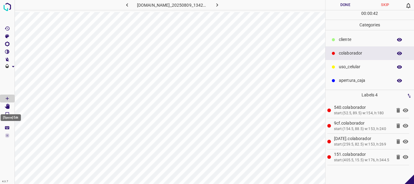
click at [8, 106] on icon "[Space] Edit" at bounding box center [7, 106] width 5 height 5
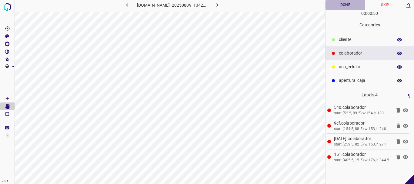
click at [338, 7] on button "Done" at bounding box center [345, 5] width 40 height 10
click at [220, 6] on icon "button" at bounding box center [217, 5] width 6 height 6
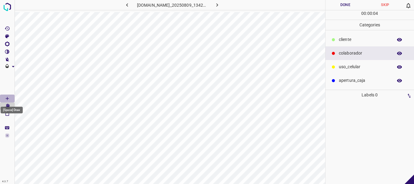
click at [12, 101] on Draw"] "[Space] Draw" at bounding box center [7, 98] width 15 height 8
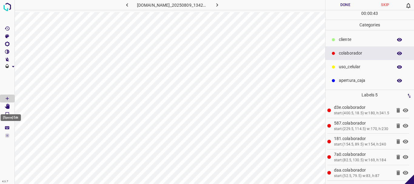
click at [10, 105] on Edit"] "[Space] Edit" at bounding box center [7, 106] width 15 height 8
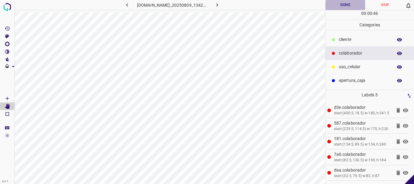
click at [352, 3] on button "Done" at bounding box center [345, 5] width 40 height 10
click at [218, 6] on icon "button" at bounding box center [217, 5] width 6 height 6
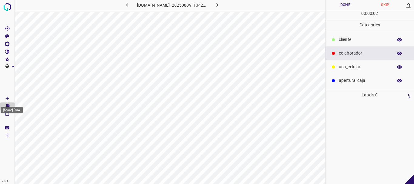
click at [11, 97] on Draw"] "[Space] Draw" at bounding box center [7, 98] width 15 height 8
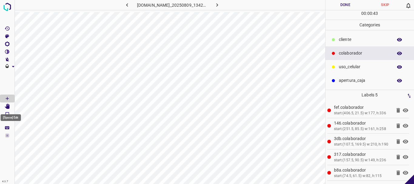
click at [7, 105] on icon "[Space] Edit" at bounding box center [7, 106] width 5 height 5
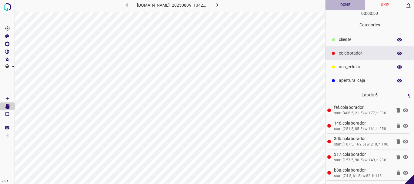
click at [339, 8] on button "Done" at bounding box center [345, 5] width 40 height 10
click at [220, 7] on icon "button" at bounding box center [217, 5] width 6 height 6
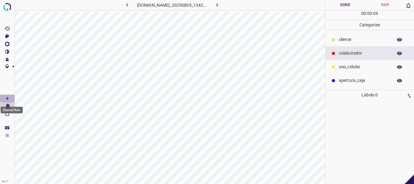
click at [11, 98] on Draw"] "[Space] Draw" at bounding box center [7, 98] width 15 height 8
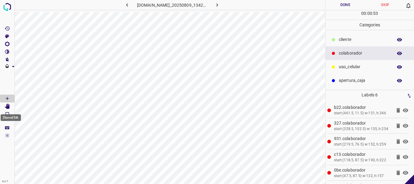
click at [10, 106] on Edit"] "[Space] Edit" at bounding box center [7, 106] width 15 height 8
click at [343, 5] on button "Done" at bounding box center [345, 5] width 40 height 10
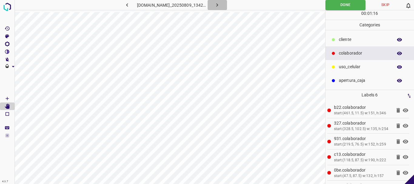
click at [220, 6] on icon "button" at bounding box center [217, 5] width 6 height 6
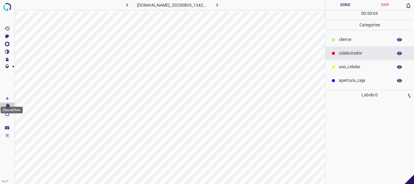
click at [6, 98] on icon "[Space] Draw" at bounding box center [7, 98] width 3 height 3
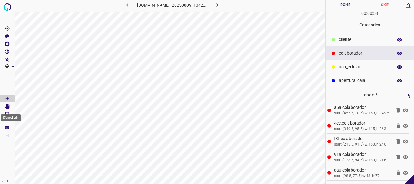
click at [11, 105] on Edit"] "[Space] Edit" at bounding box center [7, 106] width 15 height 8
click at [341, 5] on button "Done" at bounding box center [345, 5] width 40 height 10
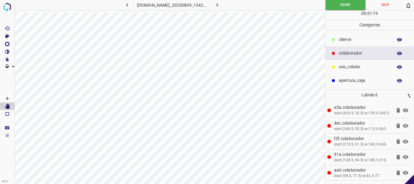
click at [219, 4] on icon "button" at bounding box center [217, 5] width 6 height 6
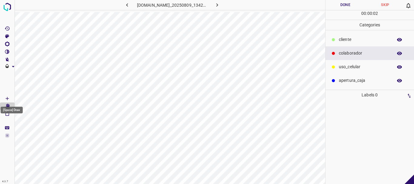
click at [6, 97] on icon "[Space] Draw" at bounding box center [7, 98] width 5 height 5
click at [6, 99] on icon "[Space] Draw" at bounding box center [7, 98] width 5 height 5
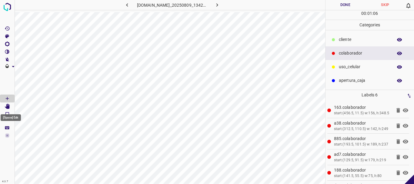
click at [7, 107] on icon "[Space] Edit" at bounding box center [7, 106] width 5 height 5
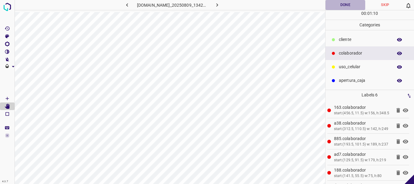
click at [347, 7] on button "Done" at bounding box center [345, 5] width 40 height 10
click at [219, 7] on icon "button" at bounding box center [217, 5] width 6 height 6
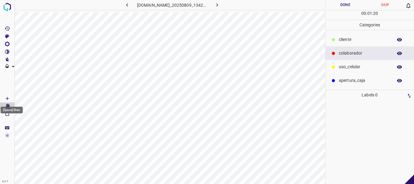
click at [7, 99] on icon "[Space] Draw" at bounding box center [7, 98] width 5 height 5
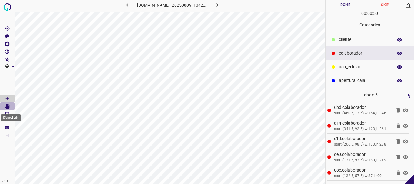
click at [9, 106] on icon "[Space] Edit" at bounding box center [7, 106] width 5 height 5
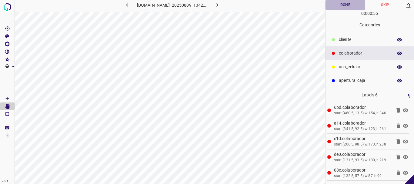
click at [342, 4] on button "Done" at bounding box center [345, 5] width 40 height 10
click at [218, 2] on icon "button" at bounding box center [217, 5] width 6 height 6
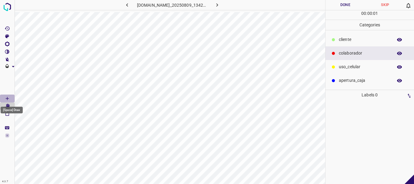
click at [9, 98] on icon "[Space] Draw" at bounding box center [7, 98] width 3 height 3
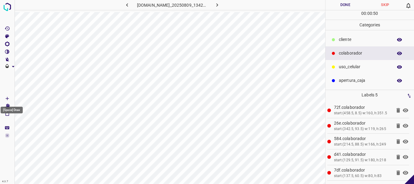
click at [8, 107] on div "[Space] Draw" at bounding box center [12, 110] width 22 height 7
click at [12, 106] on Edit"] "[Space] Edit" at bounding box center [7, 106] width 15 height 8
click at [339, 3] on button "Done" at bounding box center [345, 5] width 40 height 10
click at [217, 5] on button "button" at bounding box center [216, 5] width 19 height 10
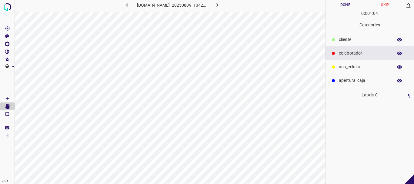
click at [8, 97] on icon "[Space] Draw" at bounding box center [7, 98] width 5 height 5
click at [7, 101] on icon "[Space] Draw" at bounding box center [7, 98] width 5 height 5
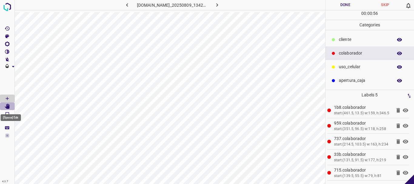
drag, startPoint x: 10, startPoint y: 108, endPoint x: 13, endPoint y: 106, distance: 3.9
click at [10, 107] on icon "[Space] Edit" at bounding box center [7, 106] width 5 height 5
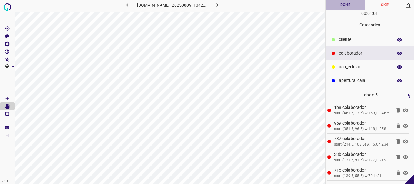
click at [342, 7] on button "Done" at bounding box center [345, 5] width 40 height 10
click at [220, 3] on icon "button" at bounding box center [217, 5] width 6 height 6
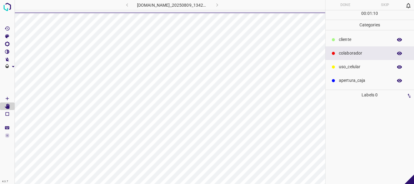
click at [6, 98] on icon "[Space] Draw" at bounding box center [7, 98] width 3 height 3
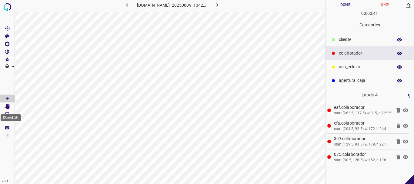
click at [10, 107] on Edit"] "[Space] Edit" at bounding box center [7, 106] width 15 height 8
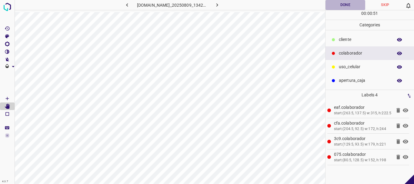
drag, startPoint x: 346, startPoint y: 2, endPoint x: 342, endPoint y: 2, distance: 4.0
click at [343, 2] on button "Done" at bounding box center [345, 5] width 40 height 10
click at [218, 4] on icon "button" at bounding box center [217, 5] width 6 height 6
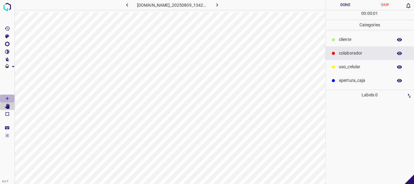
click at [7, 98] on icon "[Space] Draw" at bounding box center [7, 98] width 3 height 3
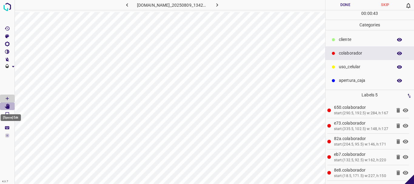
click at [8, 107] on icon "[Space] Edit" at bounding box center [7, 106] width 5 height 5
click at [349, 6] on button "Done" at bounding box center [345, 5] width 40 height 10
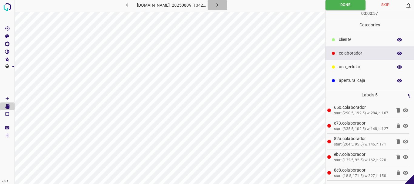
drag, startPoint x: 223, startPoint y: 7, endPoint x: 217, endPoint y: 7, distance: 6.1
click at [220, 6] on icon "button" at bounding box center [217, 5] width 6 height 6
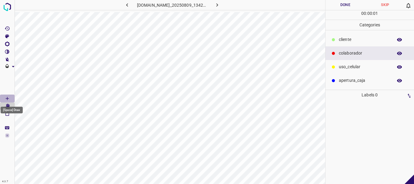
click at [8, 97] on icon "[Space] Draw" at bounding box center [7, 98] width 5 height 5
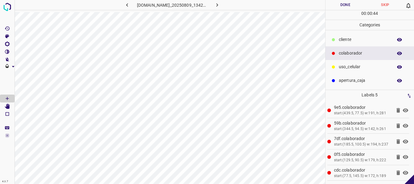
drag, startPoint x: 5, startPoint y: 107, endPoint x: 9, endPoint y: 107, distance: 4.3
click at [5, 107] on icon "[Space] Edit" at bounding box center [7, 106] width 5 height 5
click at [335, 4] on button "Done" at bounding box center [345, 5] width 40 height 10
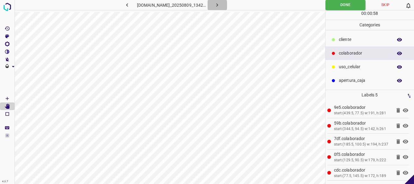
click at [220, 7] on icon "button" at bounding box center [217, 5] width 6 height 6
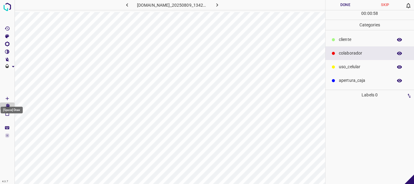
click at [2, 97] on Draw"] "[Space] Draw" at bounding box center [7, 98] width 15 height 8
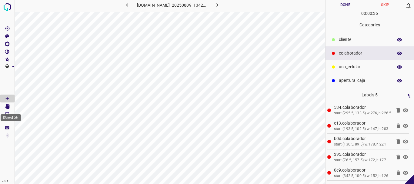
click at [8, 106] on icon "[Space] Edit" at bounding box center [7, 106] width 5 height 5
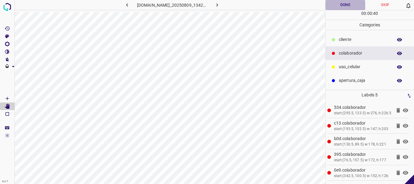
click at [340, 5] on button "Done" at bounding box center [345, 5] width 40 height 10
click at [220, 5] on icon "button" at bounding box center [217, 5] width 6 height 6
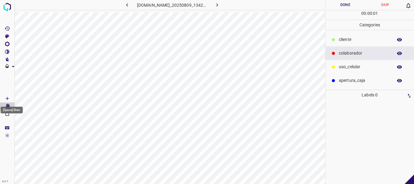
click at [7, 98] on icon "[Space] Draw" at bounding box center [7, 98] width 3 height 3
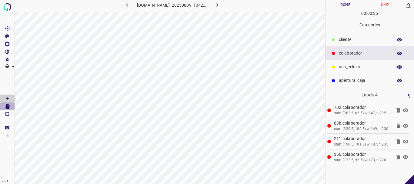
click at [6, 107] on icon "[Space] Edit" at bounding box center [7, 106] width 5 height 5
click at [343, 6] on button "Done" at bounding box center [345, 5] width 40 height 10
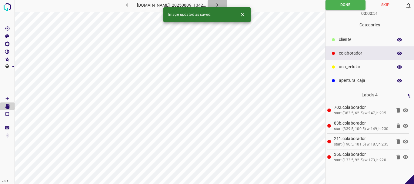
click at [220, 4] on icon "button" at bounding box center [217, 5] width 6 height 6
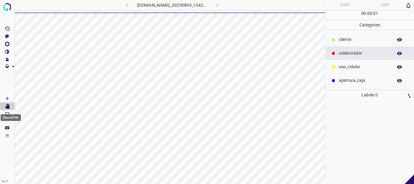
click at [8, 98] on icon "[Space] Draw" at bounding box center [7, 98] width 5 height 5
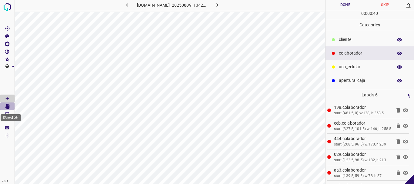
click at [10, 106] on Edit"] "[Space] Edit" at bounding box center [7, 106] width 15 height 8
click at [346, 2] on button "Done" at bounding box center [345, 5] width 40 height 10
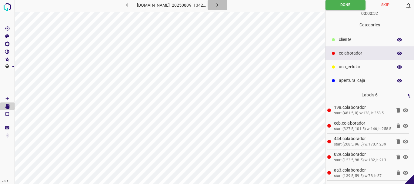
click at [220, 5] on icon "button" at bounding box center [217, 5] width 6 height 6
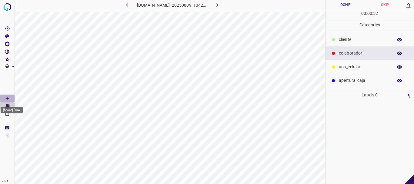
click at [8, 97] on icon "[Space] Draw" at bounding box center [7, 98] width 5 height 5
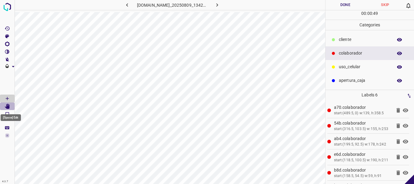
click at [7, 106] on icon "[Space] Edit" at bounding box center [7, 106] width 5 height 5
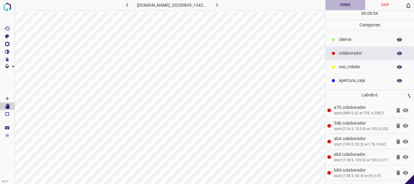
click at [344, 4] on button "Done" at bounding box center [345, 5] width 40 height 10
click at [219, 6] on icon "button" at bounding box center [217, 5] width 6 height 6
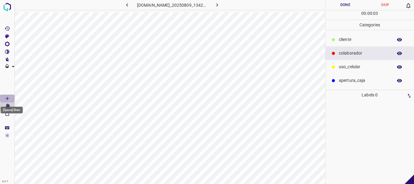
click at [7, 95] on Draw"] "[Space] Draw" at bounding box center [7, 98] width 15 height 8
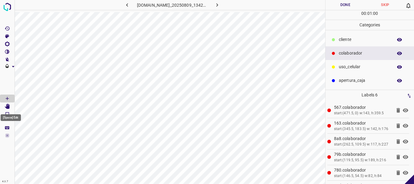
click at [7, 104] on icon "[Space] Edit" at bounding box center [7, 106] width 5 height 5
click at [340, 5] on button "Done" at bounding box center [345, 5] width 40 height 10
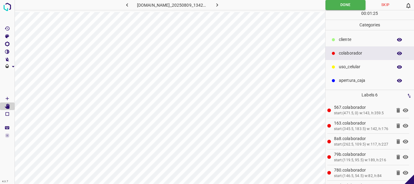
click at [220, 6] on icon "button" at bounding box center [217, 5] width 6 height 6
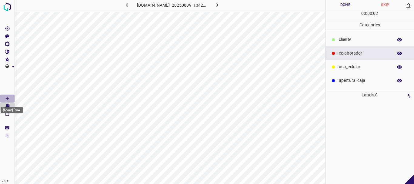
click at [6, 99] on icon "[Space] Draw" at bounding box center [7, 98] width 5 height 5
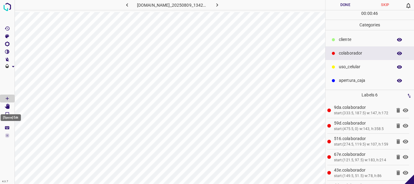
click at [11, 106] on Edit"] "[Space] Edit" at bounding box center [7, 106] width 15 height 8
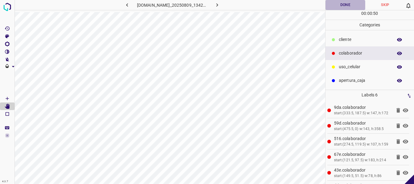
click at [342, 6] on button "Done" at bounding box center [345, 5] width 40 height 10
click at [220, 7] on icon "button" at bounding box center [217, 5] width 6 height 6
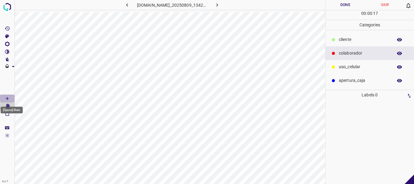
click at [7, 96] on icon "[Space] Draw" at bounding box center [7, 98] width 5 height 5
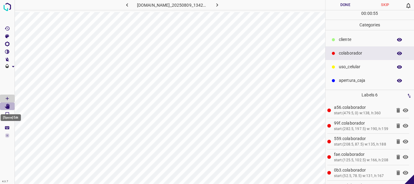
click at [9, 106] on icon "[Space] Edit" at bounding box center [7, 106] width 5 height 5
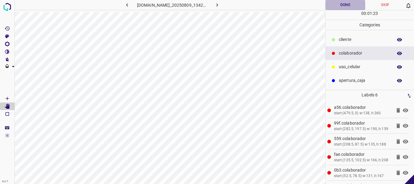
click at [348, 6] on button "Done" at bounding box center [345, 5] width 40 height 10
click at [218, 5] on icon "button" at bounding box center [217, 4] width 2 height 3
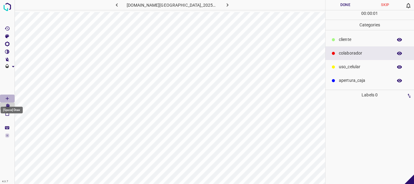
click at [4, 97] on Draw"] "[Space] Draw" at bounding box center [7, 98] width 15 height 8
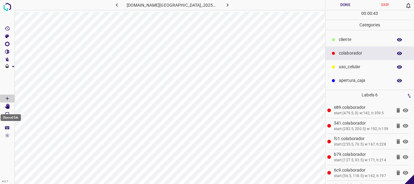
click at [7, 104] on icon "[Space] Edit" at bounding box center [7, 106] width 5 height 5
click at [337, 5] on button "Done" at bounding box center [345, 5] width 40 height 10
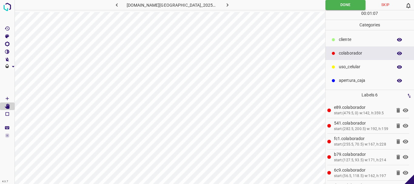
click at [224, 5] on button "button" at bounding box center [227, 5] width 19 height 10
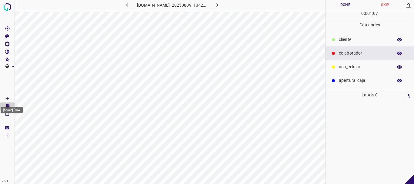
click at [5, 98] on icon "[Space] Draw" at bounding box center [7, 98] width 5 height 5
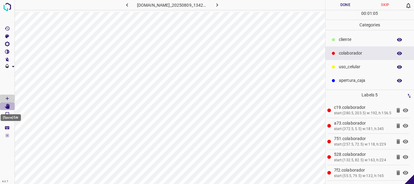
click at [8, 106] on icon "[Space] Edit" at bounding box center [7, 106] width 5 height 5
click at [344, 7] on button "Done" at bounding box center [345, 5] width 40 height 10
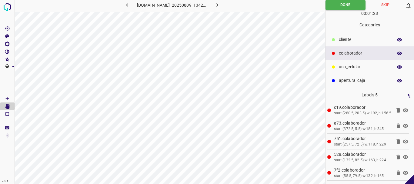
click at [218, 5] on icon "button" at bounding box center [217, 5] width 6 height 6
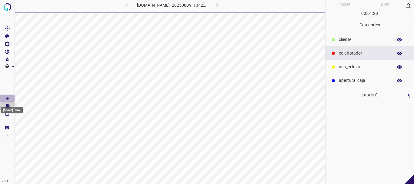
click at [11, 97] on Draw"] "[Space] Draw" at bounding box center [7, 98] width 15 height 8
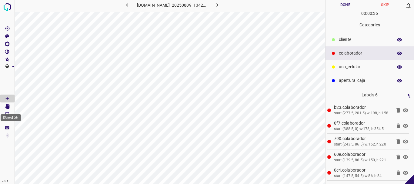
click at [8, 106] on icon "[Space] Edit" at bounding box center [7, 106] width 5 height 5
click at [342, 4] on button "Done" at bounding box center [345, 5] width 40 height 10
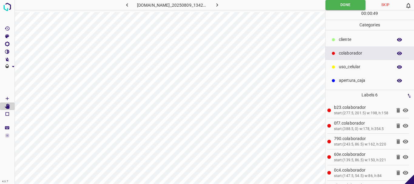
click at [221, 0] on button "button" at bounding box center [216, 5] width 19 height 10
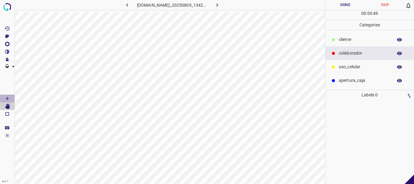
click at [5, 98] on icon "[Space] Draw" at bounding box center [7, 98] width 5 height 5
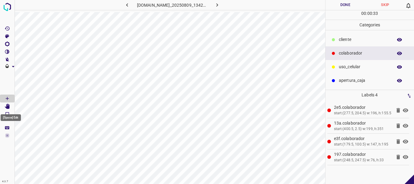
click at [4, 105] on Edit"] "[Space] Edit" at bounding box center [7, 106] width 15 height 8
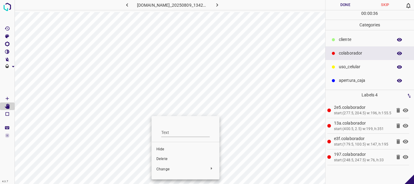
click at [164, 158] on span "Delete" at bounding box center [185, 158] width 58 height 5
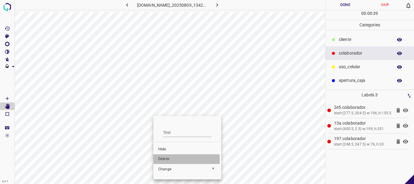
click at [165, 160] on span "Delete" at bounding box center [187, 158] width 58 height 5
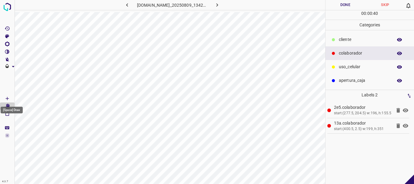
click at [6, 98] on icon "[Space] Draw" at bounding box center [7, 98] width 5 height 5
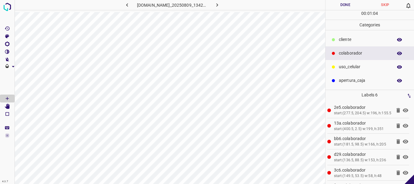
click at [6, 107] on icon "[Space] Edit" at bounding box center [7, 106] width 5 height 5
click at [341, 3] on button "Done" at bounding box center [345, 5] width 40 height 10
click at [220, 5] on icon "button" at bounding box center [217, 5] width 6 height 6
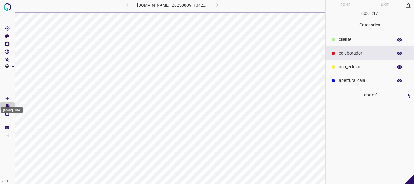
click at [4, 98] on Draw"] "[Space] Draw" at bounding box center [7, 98] width 15 height 8
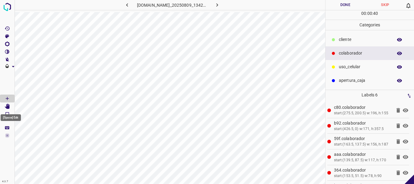
click at [7, 104] on icon "[Space] Edit" at bounding box center [7, 106] width 5 height 5
click at [336, 4] on button "Done" at bounding box center [345, 5] width 40 height 10
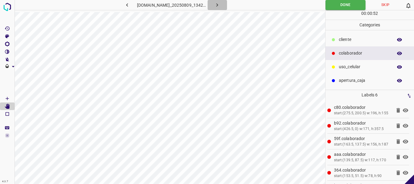
click at [220, 4] on icon "button" at bounding box center [217, 5] width 6 height 6
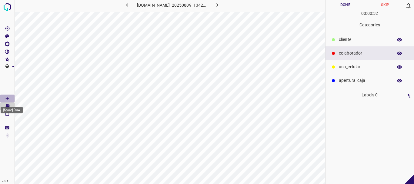
click at [11, 96] on Draw"] "[Space] Draw" at bounding box center [7, 98] width 15 height 8
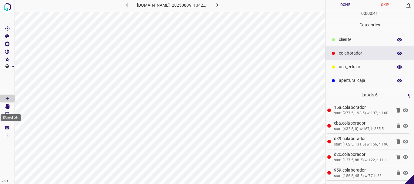
click at [8, 107] on icon "[Space] Edit" at bounding box center [7, 106] width 5 height 5
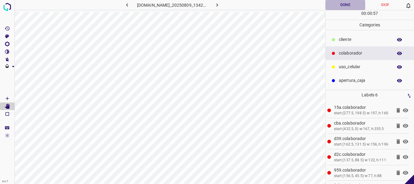
click at [346, 4] on button "Done" at bounding box center [345, 5] width 40 height 10
click at [218, 4] on icon "button" at bounding box center [217, 4] width 2 height 3
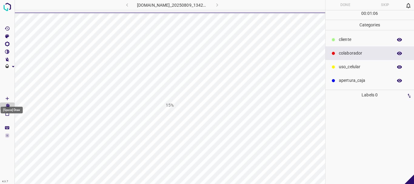
click at [6, 96] on icon "[Space] Draw" at bounding box center [7, 98] width 5 height 5
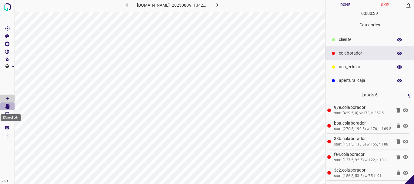
click at [8, 107] on icon "[Space] Edit" at bounding box center [7, 106] width 5 height 5
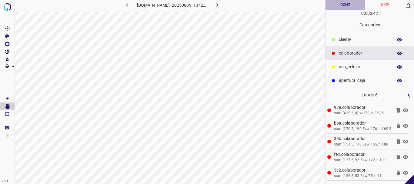
click at [343, 5] on button "Done" at bounding box center [345, 5] width 40 height 10
click at [220, 5] on icon "button" at bounding box center [217, 5] width 6 height 6
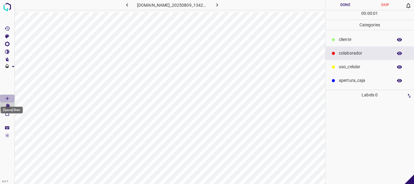
click at [6, 98] on icon "[Space] Draw" at bounding box center [7, 98] width 5 height 5
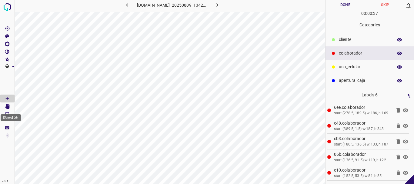
click at [9, 105] on icon "[Space] Edit" at bounding box center [7, 106] width 5 height 5
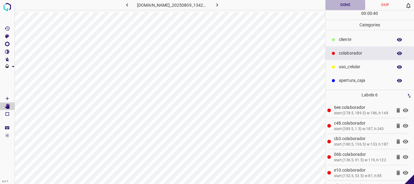
click at [339, 4] on button "Done" at bounding box center [345, 5] width 40 height 10
click at [220, 6] on icon "button" at bounding box center [217, 5] width 6 height 6
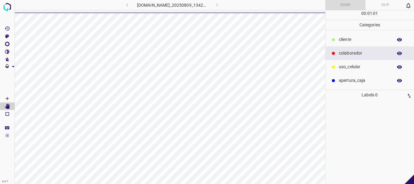
click at [9, 98] on icon "[Space] Draw" at bounding box center [7, 98] width 5 height 5
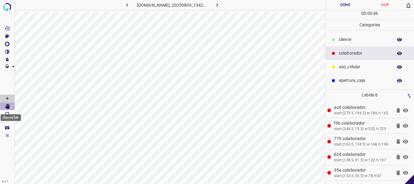
click at [9, 107] on icon "[Space] Edit" at bounding box center [7, 106] width 5 height 5
click at [345, 5] on button "Done" at bounding box center [345, 5] width 40 height 10
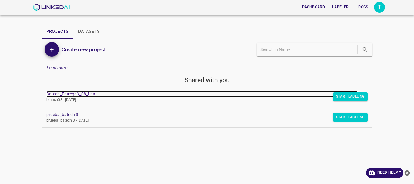
click at [58, 94] on link "Batech_Entrega3_08_final" at bounding box center [202, 94] width 312 height 6
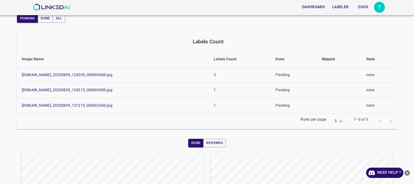
scroll to position [61, 0]
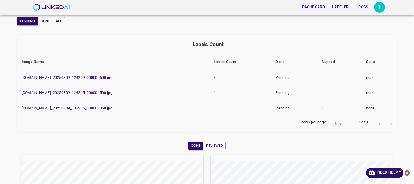
click at [336, 124] on body "Dashboard Labeler Docs T Projects / Shared Project Batech_Entrega3_08_final Lab…" at bounding box center [207, 92] width 414 height 184
click at [335, 124] on div at bounding box center [207, 92] width 414 height 184
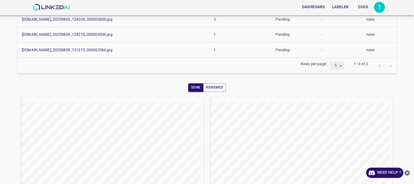
scroll to position [145, 0]
